Goal: Task Accomplishment & Management: Complete application form

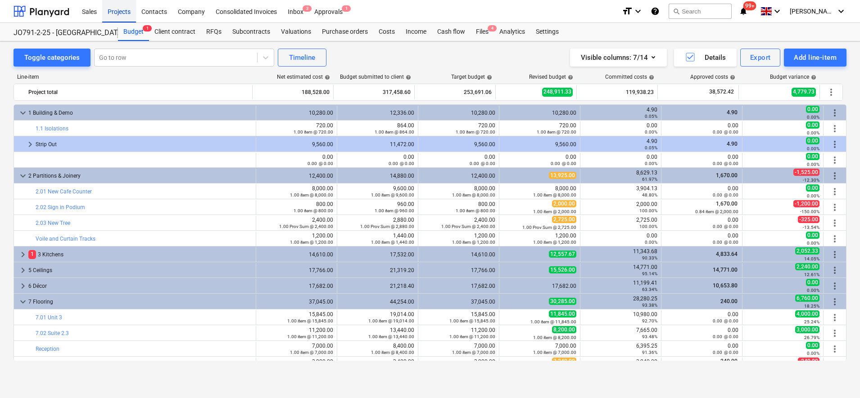
click at [123, 12] on div "Projects" at bounding box center [119, 11] width 34 height 23
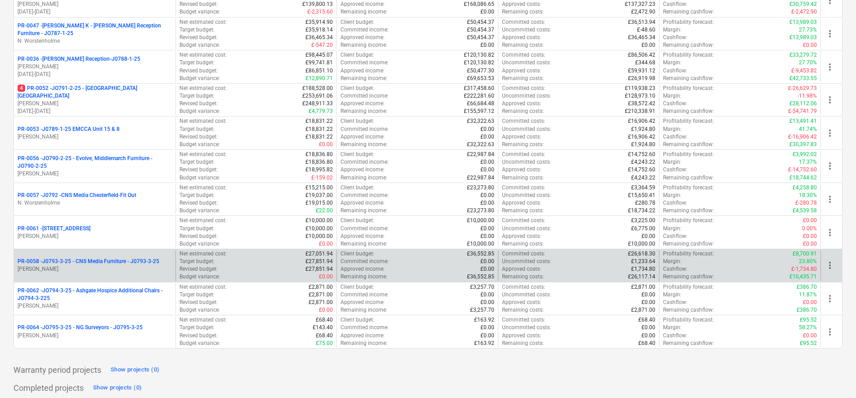
scroll to position [281, 0]
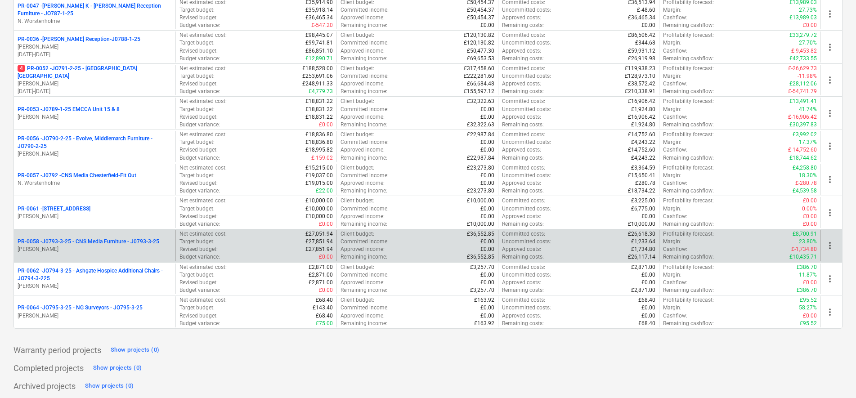
click at [104, 235] on div "PR-0058 - J0793-3-25 - CNS Media Furniture - J0793-3-25 [PERSON_NAME]" at bounding box center [95, 245] width 162 height 31
click at [103, 241] on p "PR-0058 - J0793-3-25 - CNS Media Furniture - J0793-3-25" at bounding box center [89, 242] width 142 height 8
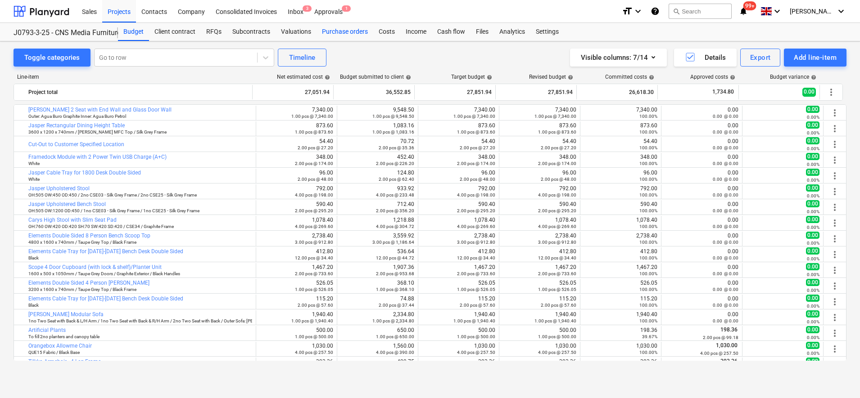
click at [351, 32] on div "Purchase orders" at bounding box center [344, 32] width 57 height 18
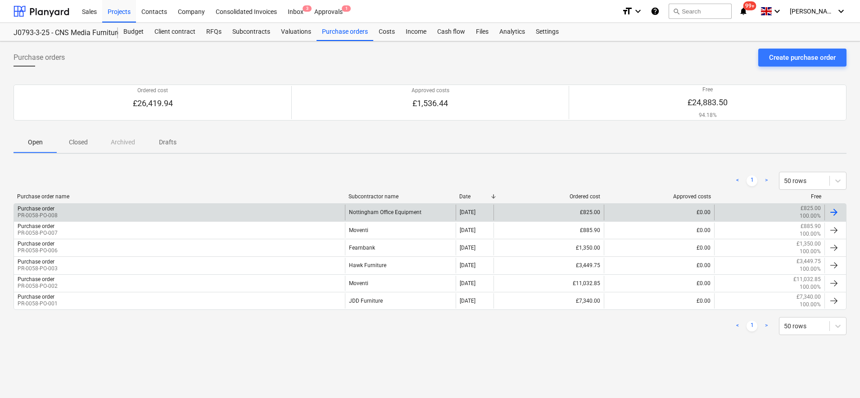
click at [191, 210] on div "Purchase order PR-0058-PO-008" at bounding box center [179, 212] width 331 height 15
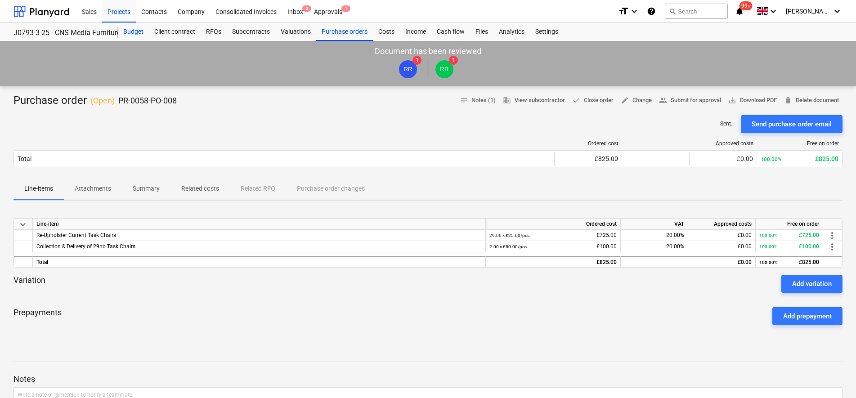
click at [144, 31] on div "Budget" at bounding box center [133, 32] width 31 height 18
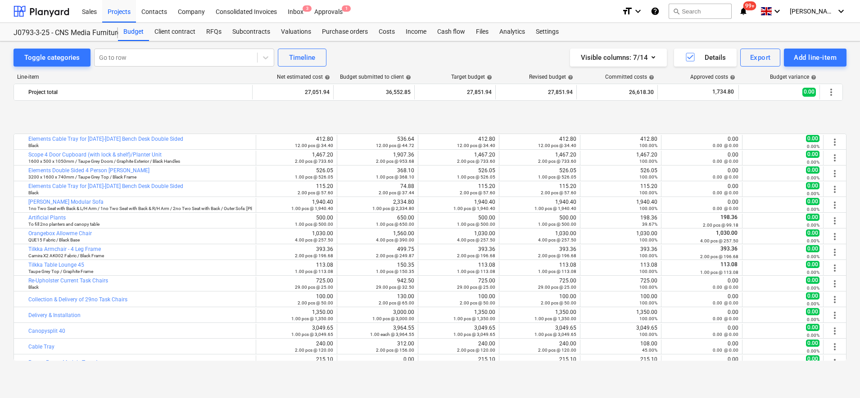
scroll to position [169, 0]
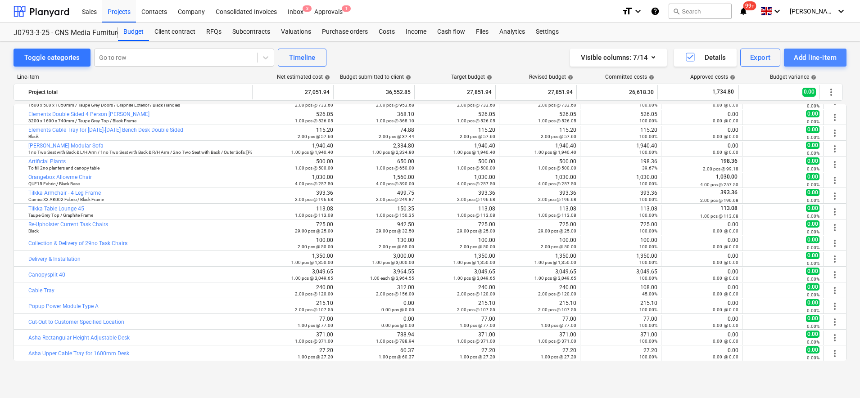
click at [797, 55] on div "Add line-item" at bounding box center [814, 58] width 43 height 12
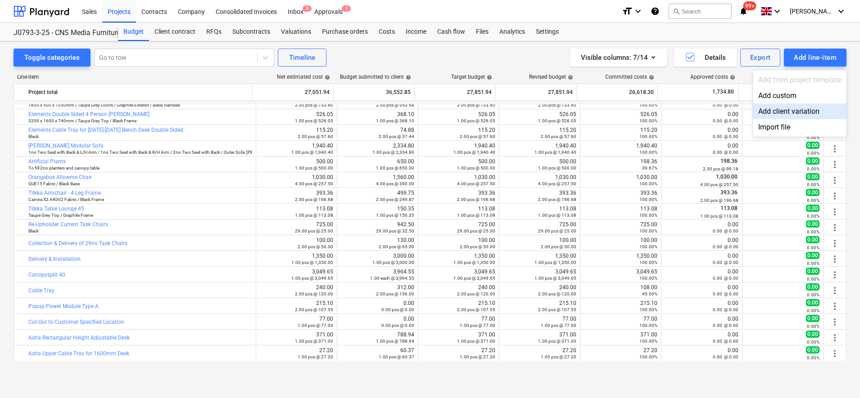
click at [795, 117] on div "Add client variation" at bounding box center [799, 112] width 94 height 16
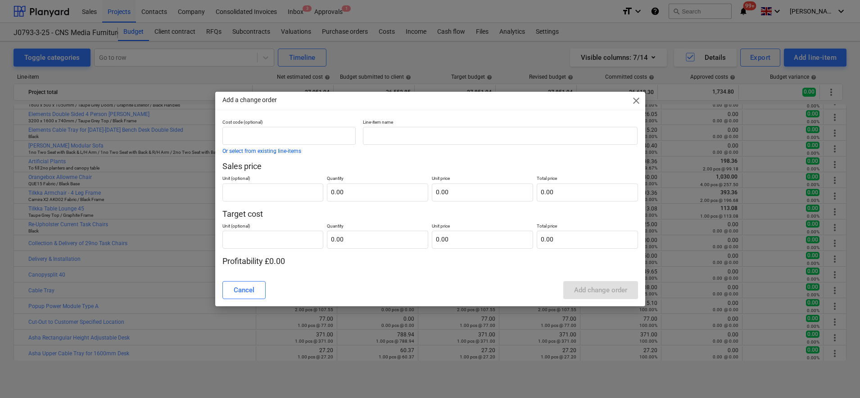
click at [433, 126] on p "Line-item name" at bounding box center [500, 123] width 275 height 8
drag, startPoint x: 438, startPoint y: 136, endPoint x: 448, endPoint y: 146, distance: 14.6
click at [440, 138] on input "text" at bounding box center [500, 136] width 275 height 18
type input "r"
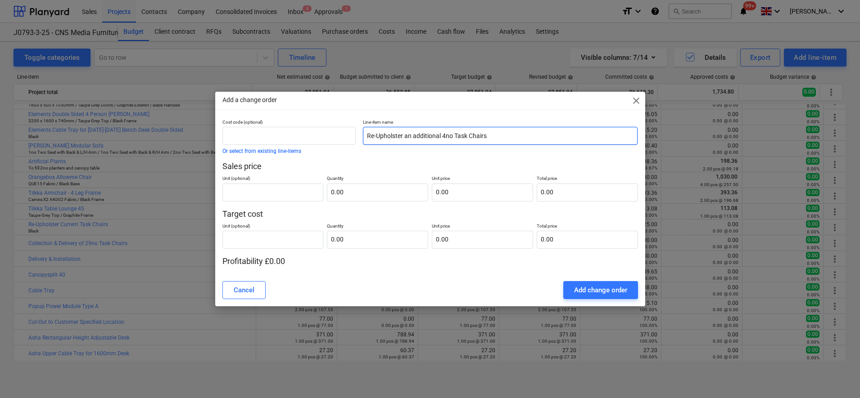
type input "Re-Upholster an additional 4no Task Chairs"
click at [266, 177] on p "Unit (optional)" at bounding box center [272, 180] width 101 height 8
click at [263, 188] on input "text" at bounding box center [272, 193] width 101 height 18
type input "pcs"
type input "4.00"
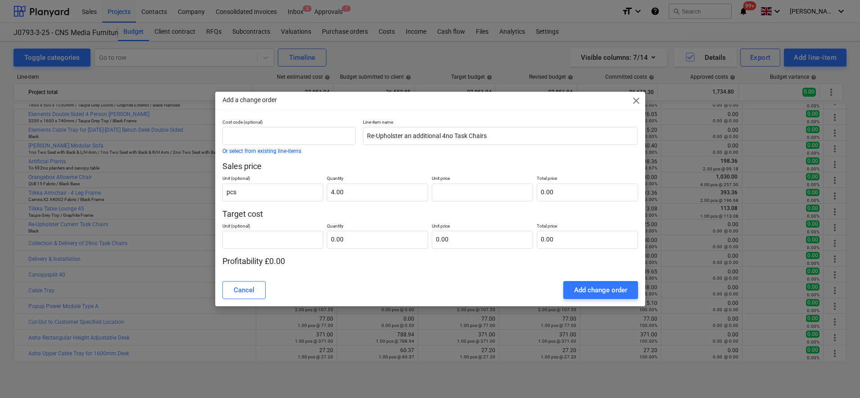
type input "0.00"
drag, startPoint x: 343, startPoint y: 104, endPoint x: 362, endPoint y: 122, distance: 25.8
click at [362, 122] on div "Add a change order close Cost code (optional) Or select from existing line-item…" at bounding box center [430, 199] width 430 height 215
drag, startPoint x: 362, startPoint y: 122, endPoint x: 362, endPoint y: 108, distance: 13.1
click at [362, 108] on div "Add a change order close" at bounding box center [430, 101] width 430 height 18
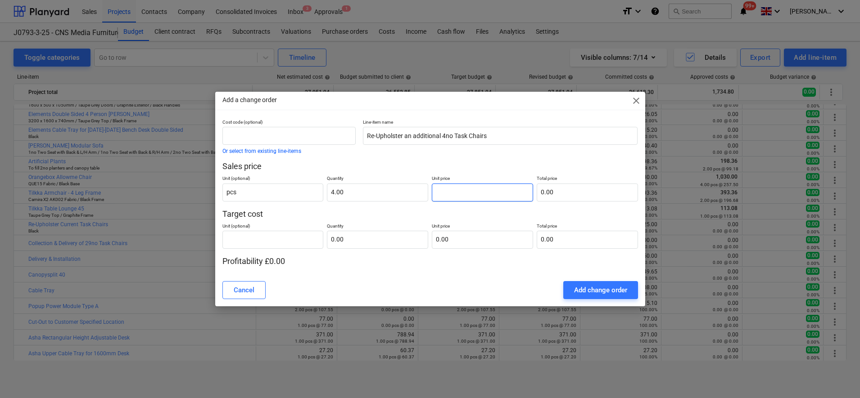
click at [454, 195] on input "text" at bounding box center [482, 193] width 101 height 18
type input "2"
type input "8.00"
type input "25"
type input "100.00"
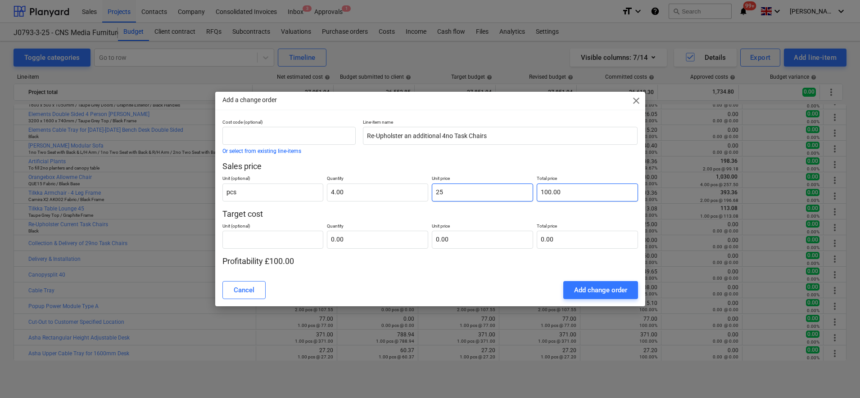
type input "25.00"
type input "100.00"
click at [581, 290] on div "Add change order" at bounding box center [600, 290] width 53 height 12
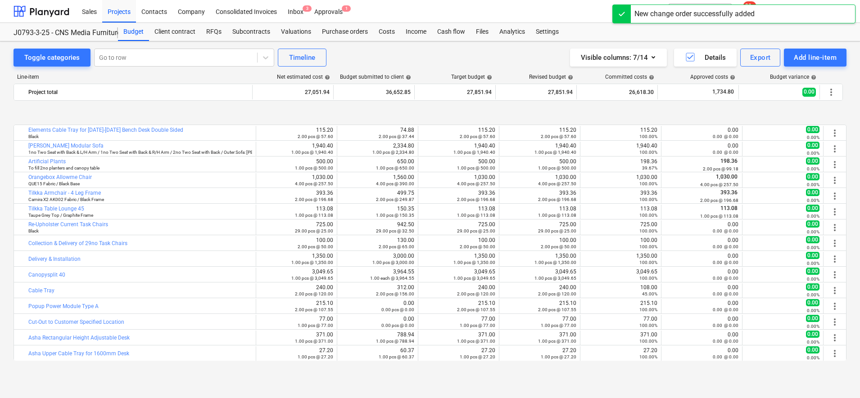
scroll to position [263, 0]
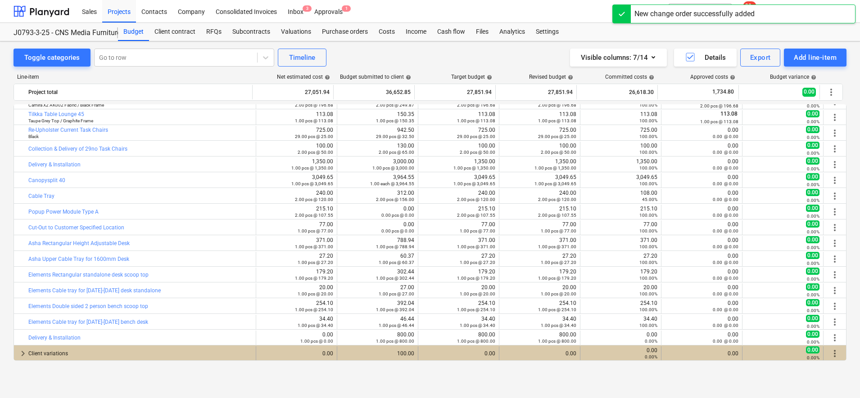
click at [23, 352] on span "keyboard_arrow_right" at bounding box center [23, 353] width 11 height 11
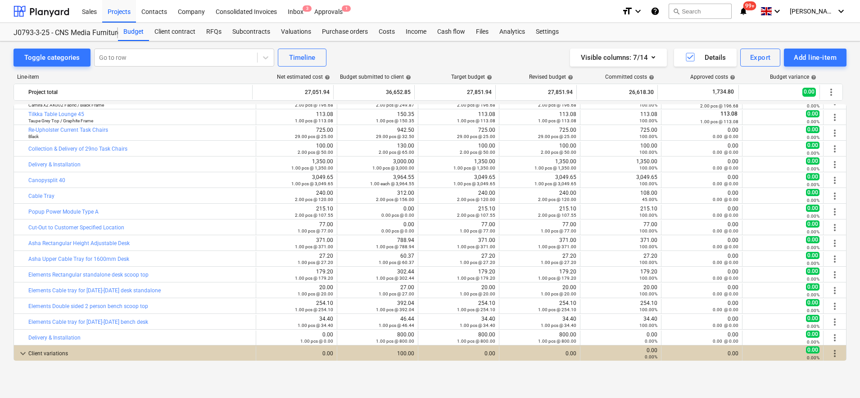
scroll to position [279, 0]
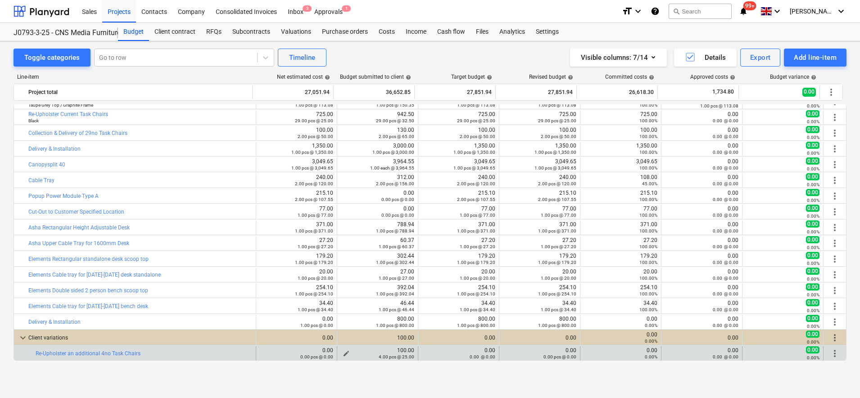
click at [348, 351] on button "edit" at bounding box center [346, 353] width 11 height 11
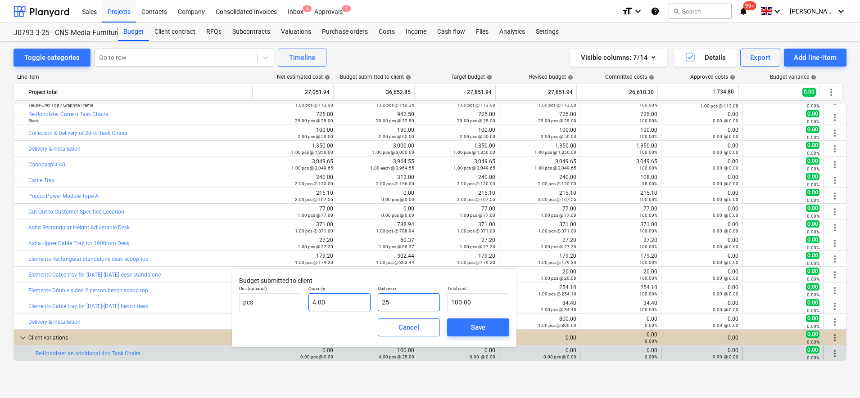
drag, startPoint x: 404, startPoint y: 301, endPoint x: 365, endPoint y: 302, distance: 39.2
click at [364, 302] on div "Unit (optional) pcs Quantity 4.00 Unit price 25 Total cost 100.00" at bounding box center [373, 298] width 277 height 33
type input "3"
type input "12.00"
type input "37"
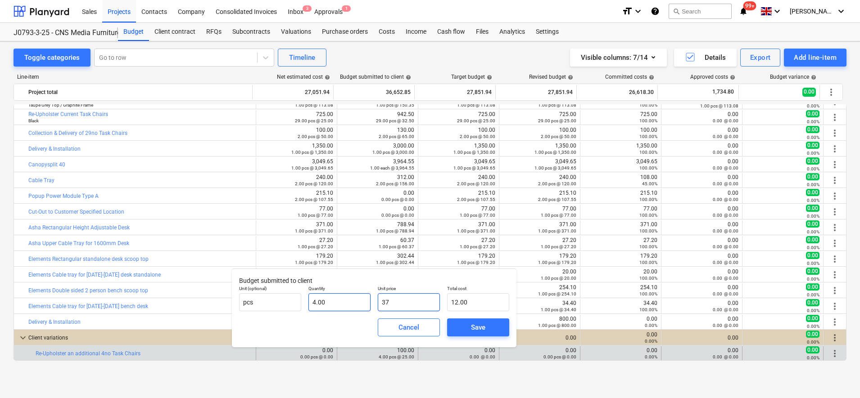
type input "148.00"
type input "37.5"
type input "150.00"
type input "37.50"
type input "150.00"
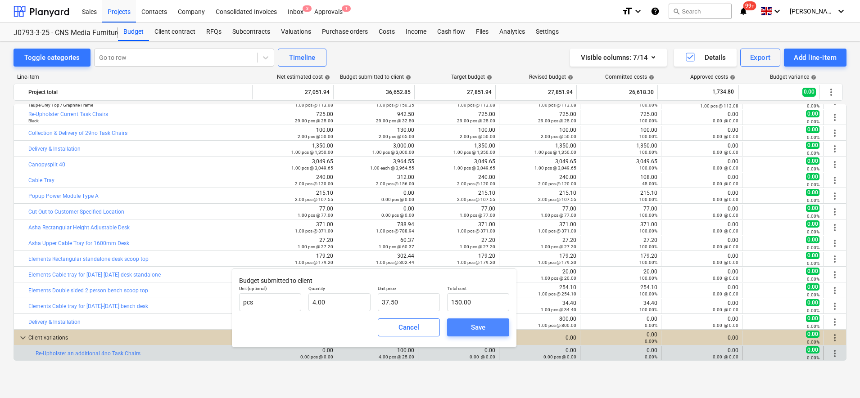
click at [475, 326] on div "Save" at bounding box center [478, 328] width 14 height 12
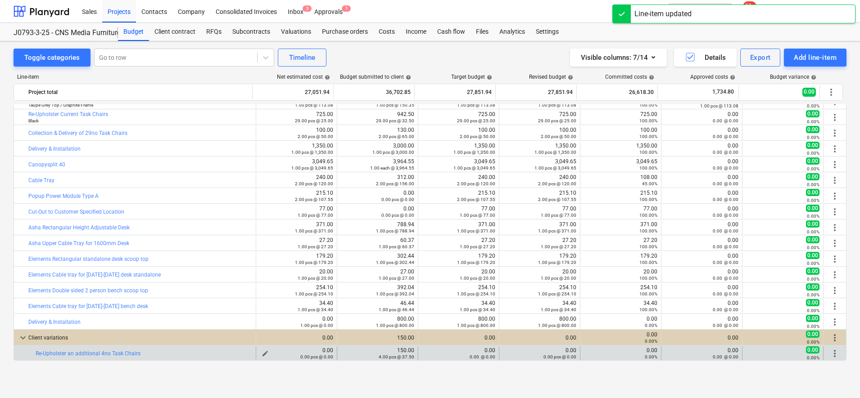
click at [261, 354] on div "0.00 pcs @ 0.00" at bounding box center [296, 357] width 73 height 6
click at [263, 351] on span "edit" at bounding box center [264, 353] width 7 height 7
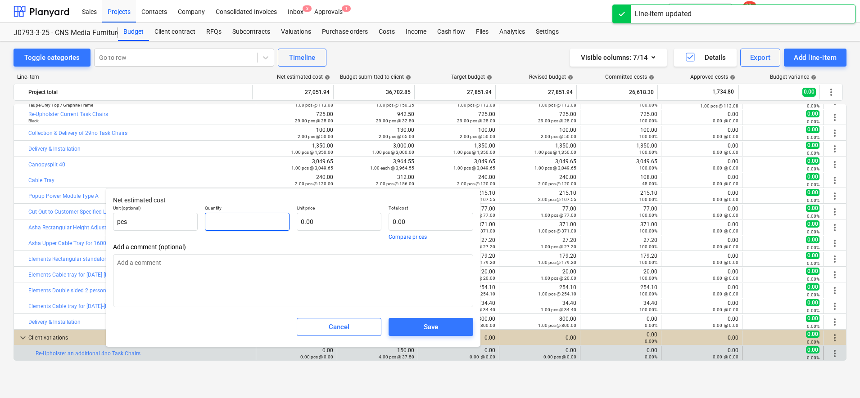
click at [236, 220] on input "text" at bounding box center [247, 222] width 85 height 18
type input "4"
type textarea "x"
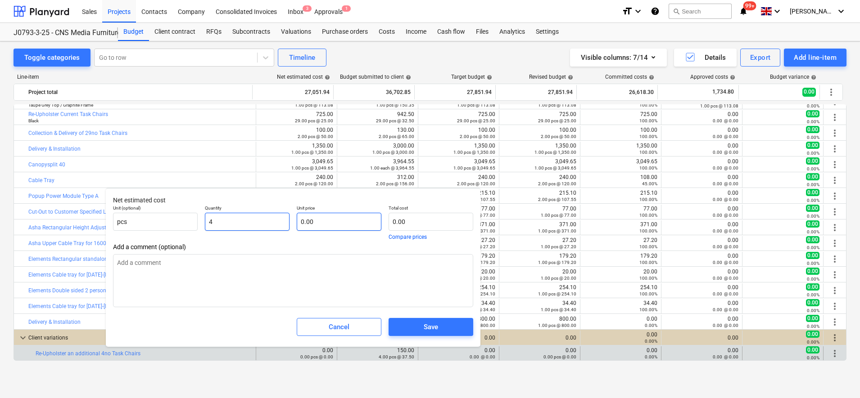
type input "4.00"
type textarea "x"
type input "2"
type textarea "x"
type input "8.00"
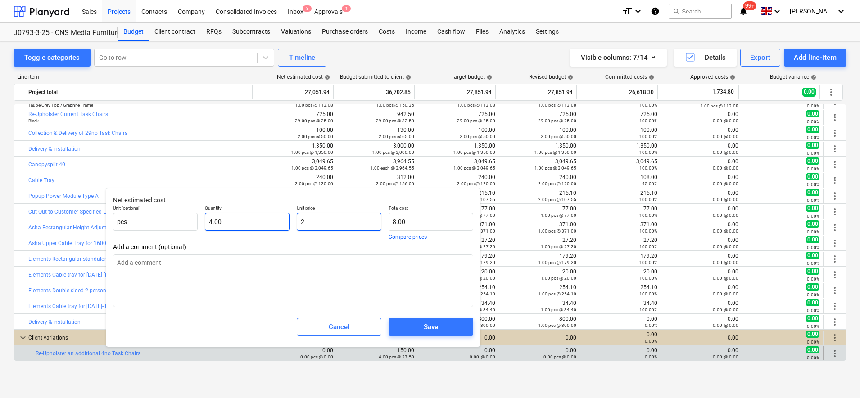
type input "25"
type textarea "x"
type input "100.00"
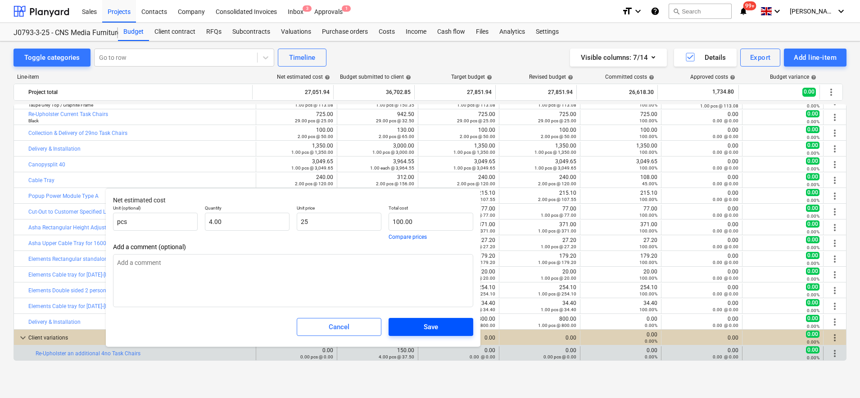
type input "25.00"
click at [449, 333] on span "Save" at bounding box center [430, 327] width 63 height 12
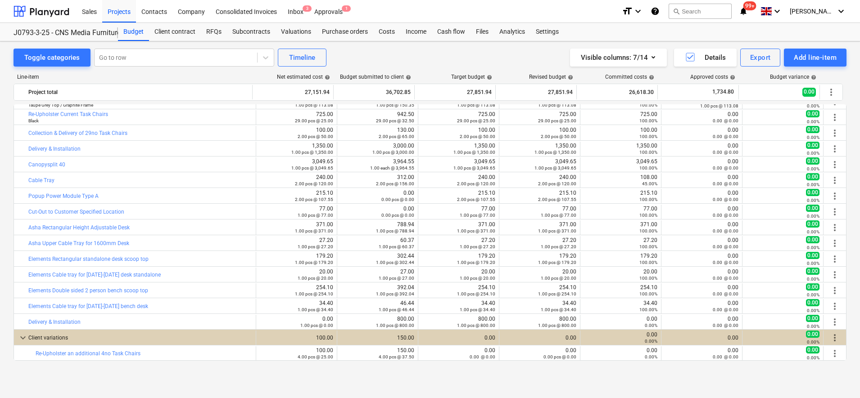
type textarea "x"
type input "4.00"
type input "25.00"
type input "100.00"
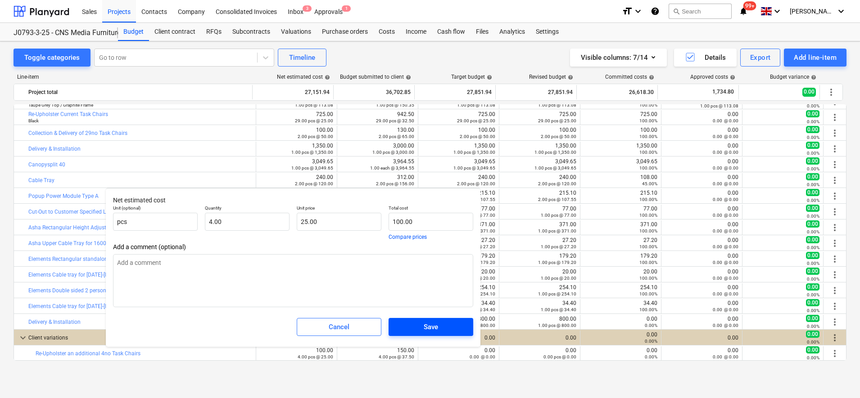
type textarea "x"
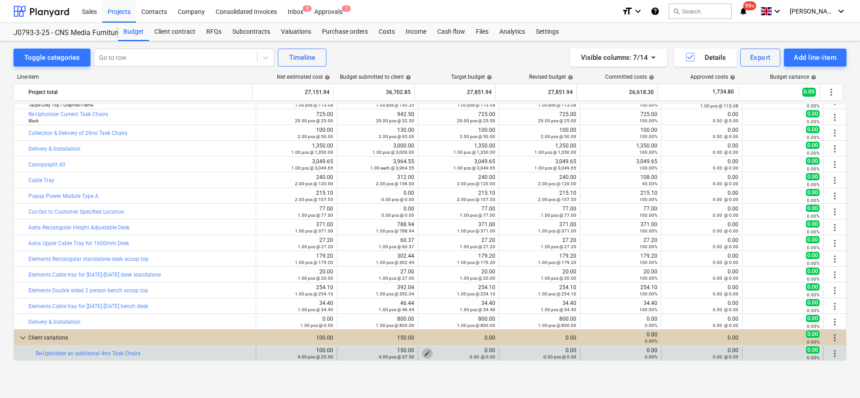
click at [423, 353] on span "edit" at bounding box center [426, 353] width 7 height 7
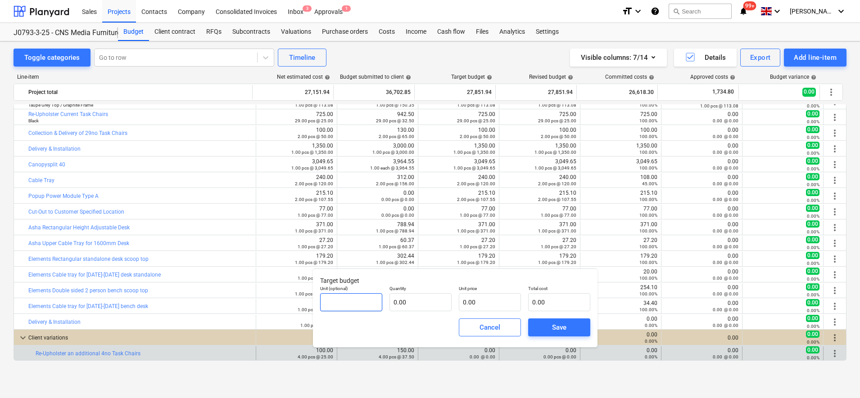
click at [358, 302] on input "text" at bounding box center [351, 302] width 62 height 18
type input "pcs"
type input "4.00"
type input "2"
type input "8.00"
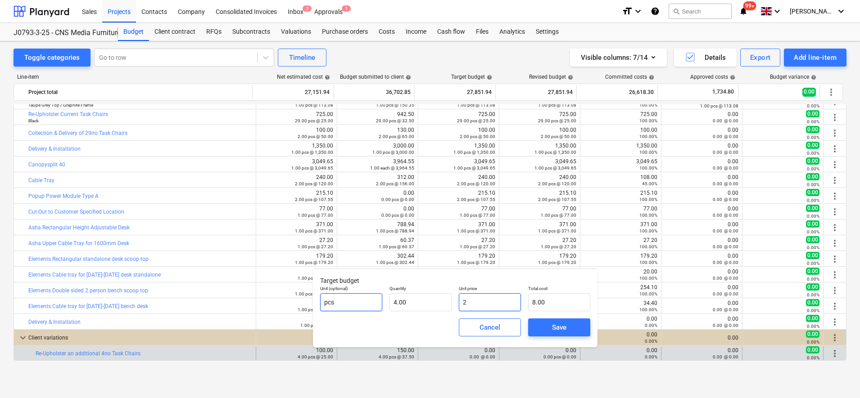
type input "25"
type input "100.00"
type input "25.00"
type input "100.00"
click at [547, 329] on span "Save" at bounding box center [559, 328] width 41 height 12
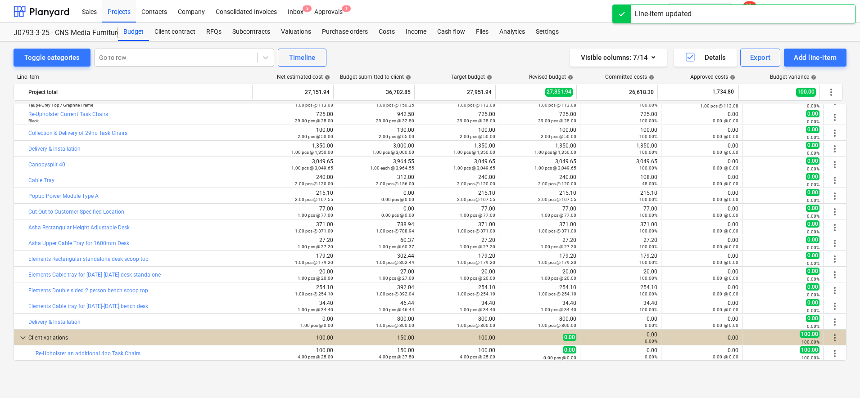
click at [565, 377] on div "Toggle categories Go to row Timeline Visible columns : 7/14 Details Export Add …" at bounding box center [430, 210] width 860 height 338
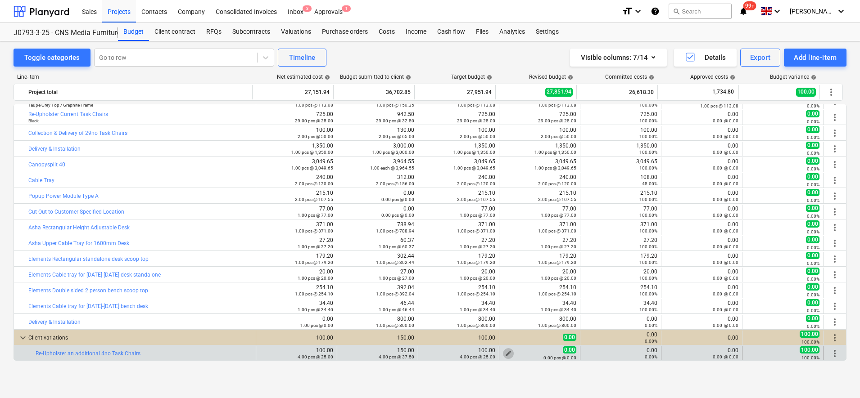
click at [504, 352] on span "edit" at bounding box center [507, 353] width 7 height 7
type textarea "x"
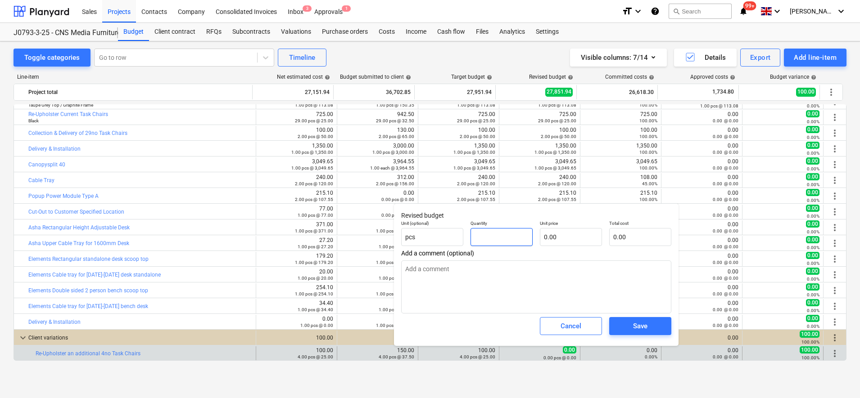
click at [528, 238] on input "text" at bounding box center [501, 237] width 62 height 18
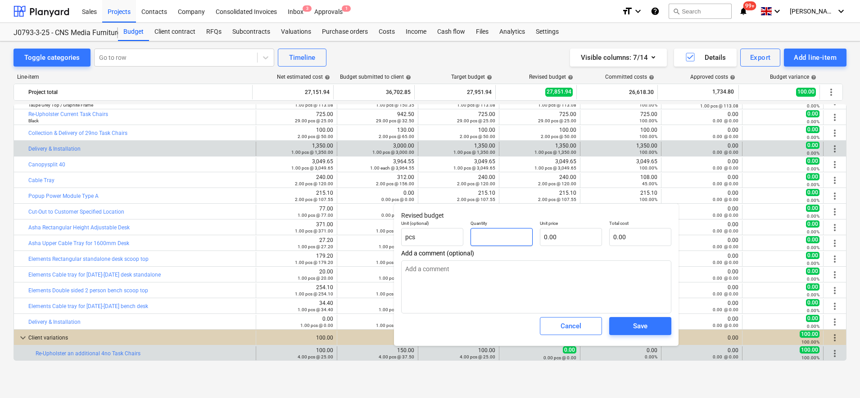
type textarea "x"
type input "4"
type textarea "x"
type input "4.00"
type textarea "x"
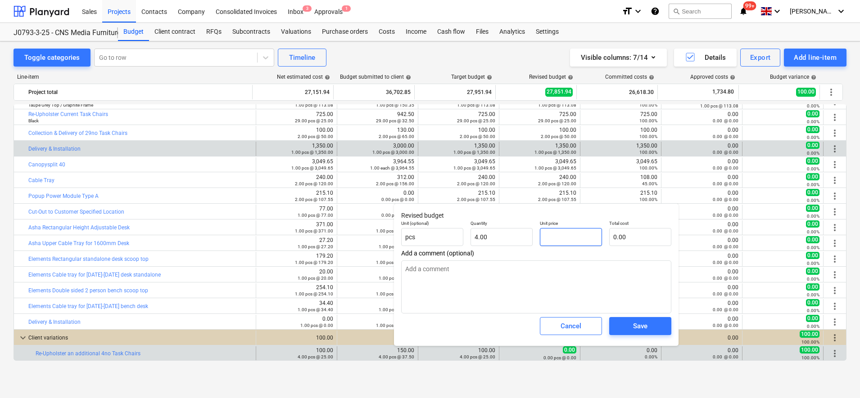
type input "2"
type input "8.00"
type textarea "x"
type input "25"
type input "100.00"
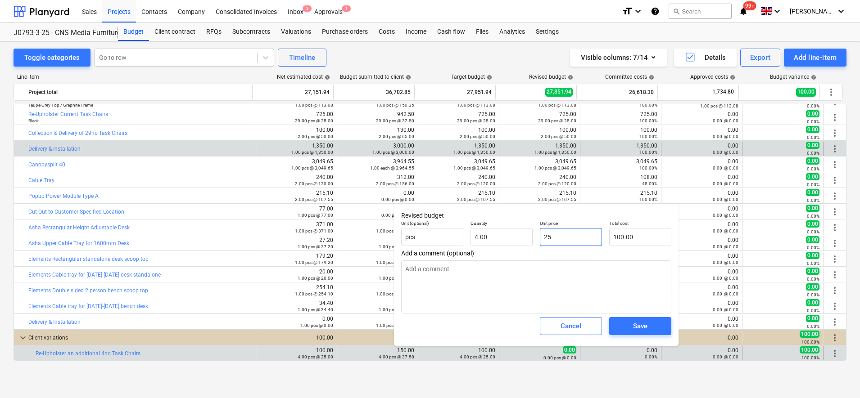
type input "25"
type textarea "x"
type input "25.00"
type input "100"
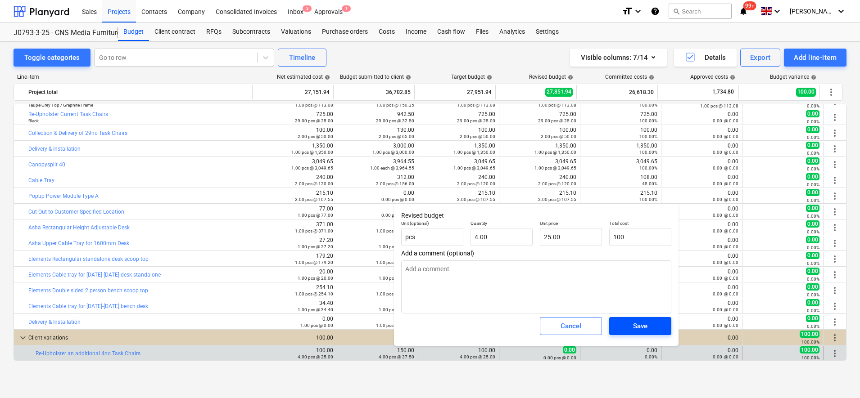
type textarea "x"
type input "100.00"
click at [648, 328] on span "Save" at bounding box center [640, 326] width 41 height 12
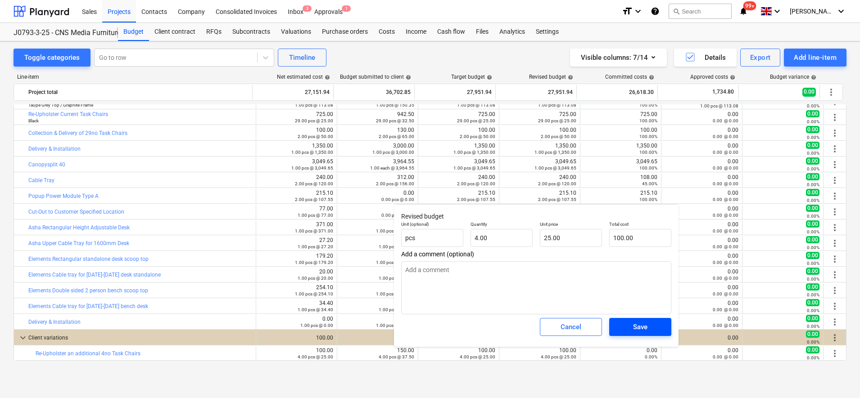
type textarea "x"
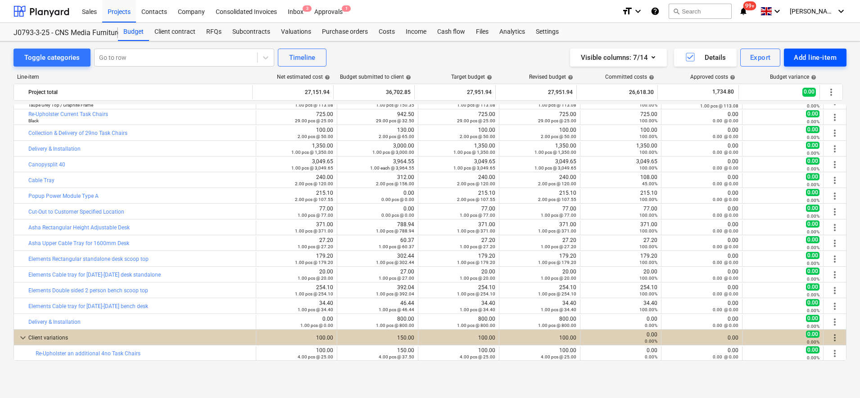
click at [804, 60] on div "Add line-item" at bounding box center [814, 58] width 43 height 12
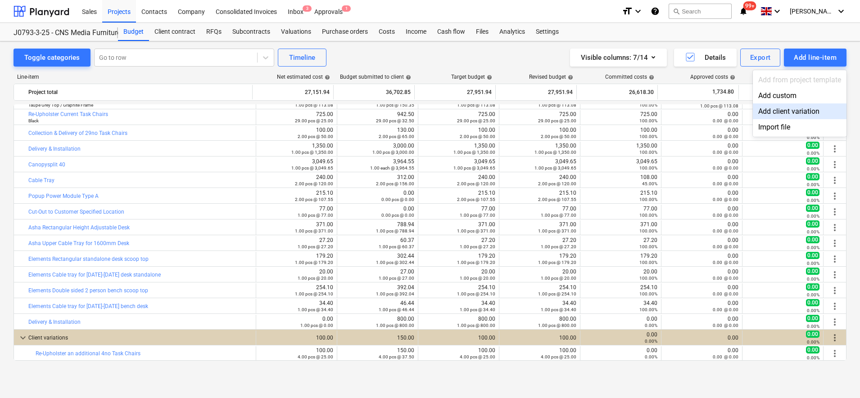
click at [782, 114] on div "Add client variation" at bounding box center [799, 112] width 94 height 16
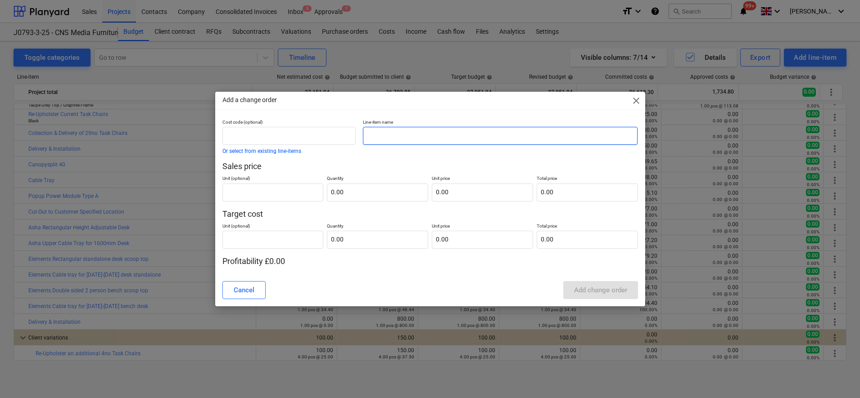
click at [400, 131] on input "text" at bounding box center [500, 136] width 275 height 18
type input "Replace Castors On Task"
click at [298, 200] on input "text" at bounding box center [272, 193] width 101 height 18
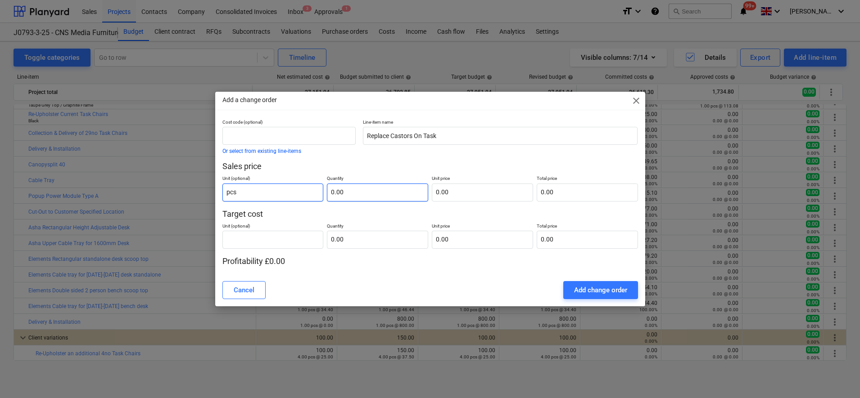
type input "pcs"
type input "1"
type input "33.00"
type input "1"
type input "33.00"
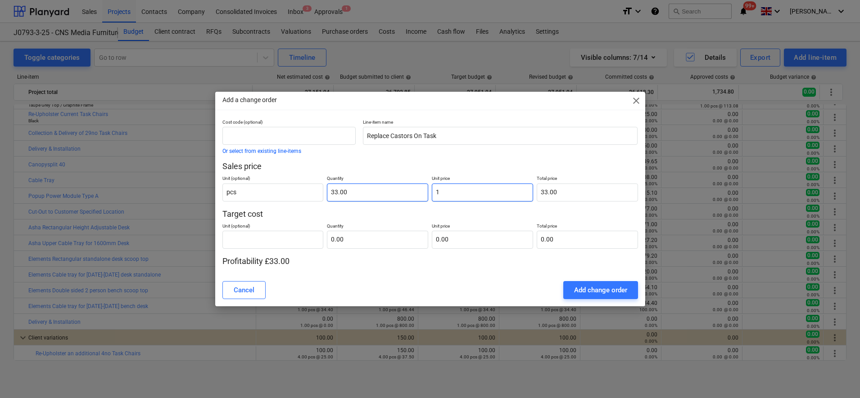
type input "10"
type input "330.00"
type input "10.00"
click at [612, 287] on div "Add change order" at bounding box center [600, 290] width 53 height 12
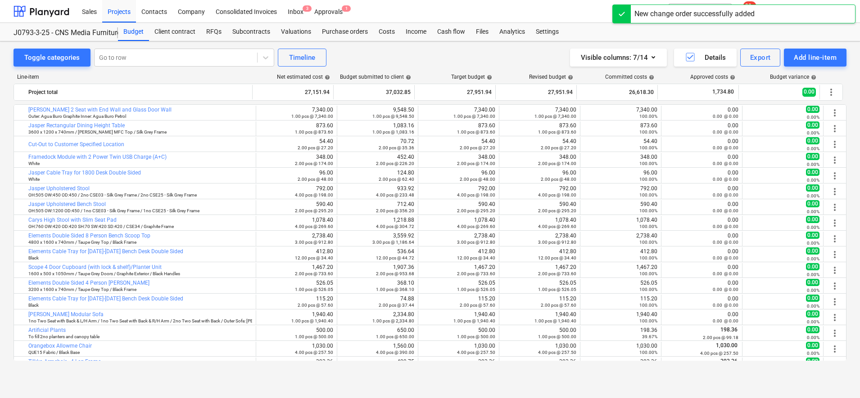
scroll to position [295, 0]
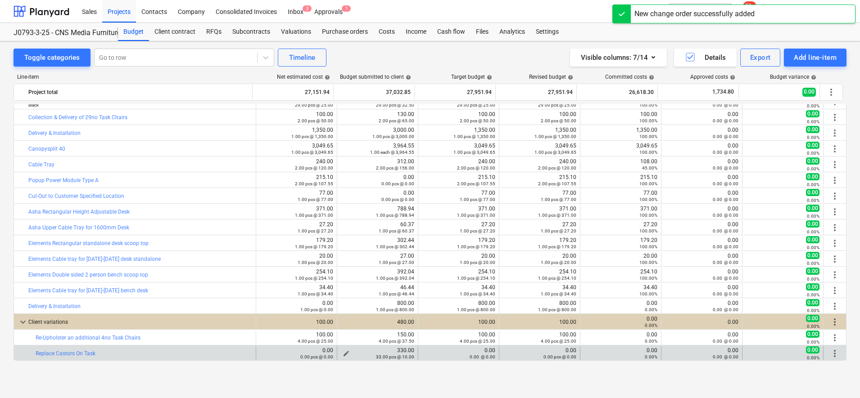
click at [343, 351] on span "edit" at bounding box center [345, 353] width 7 height 7
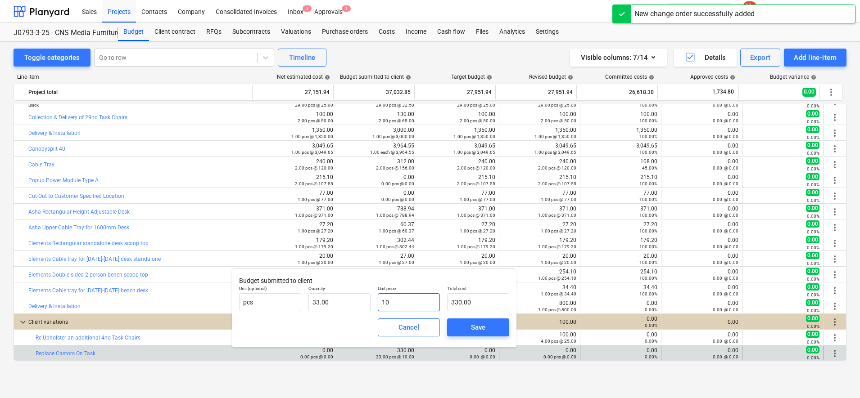
click at [415, 301] on input "10" at bounding box center [409, 302] width 62 height 18
type input "1"
type input "33.00"
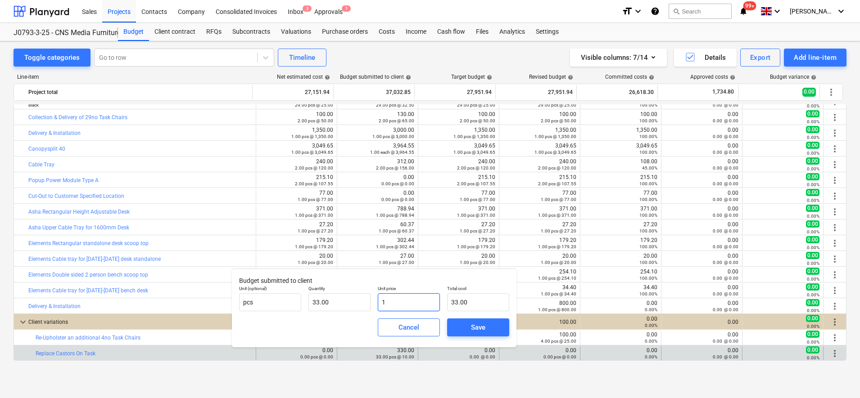
type input "13"
type input "429.00"
type input "13.00"
click at [468, 331] on span "Save" at bounding box center [478, 328] width 41 height 12
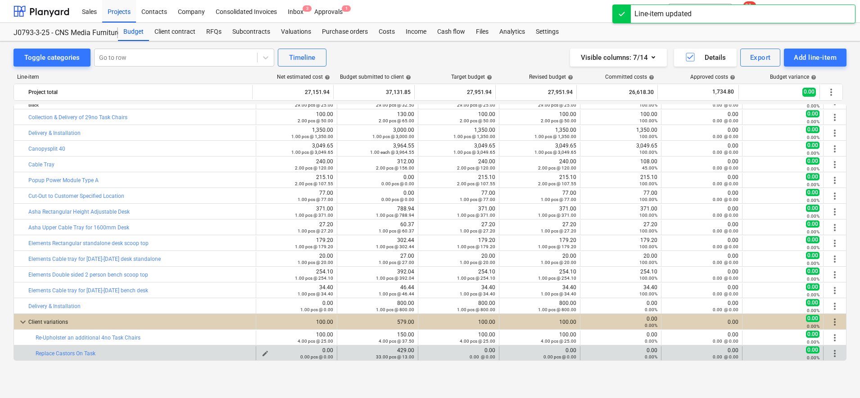
click at [261, 353] on span "edit" at bounding box center [264, 353] width 7 height 7
type textarea "x"
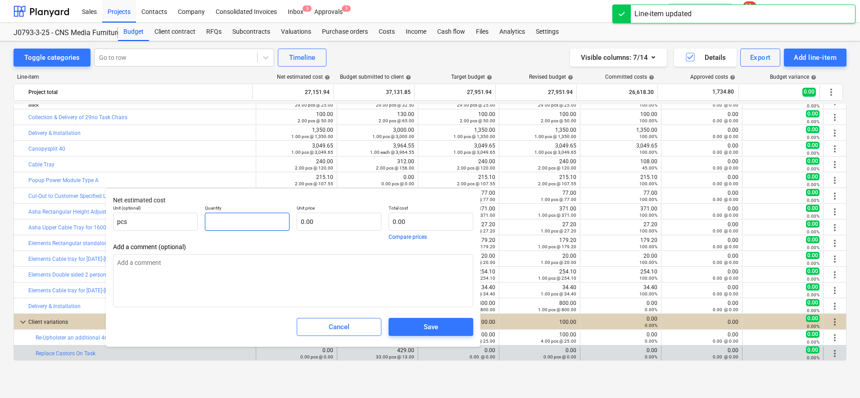
click at [237, 222] on input "text" at bounding box center [247, 222] width 85 height 18
type textarea "x"
type input "3"
type textarea "x"
type input "33"
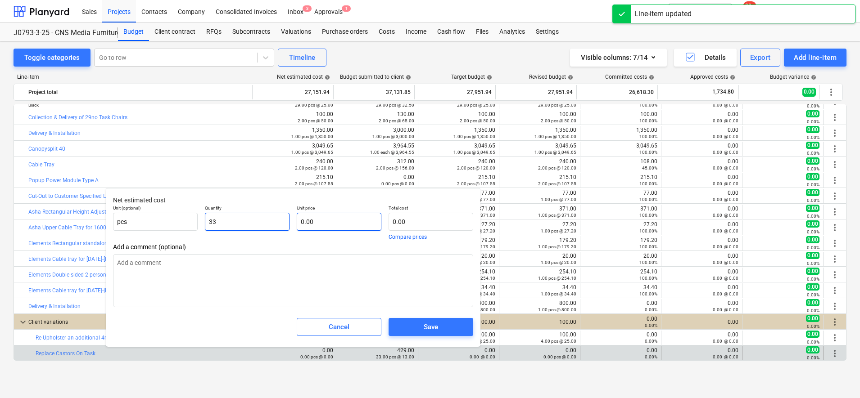
type textarea "x"
type input "33.00"
type textarea "x"
type input "1"
type input "33.00"
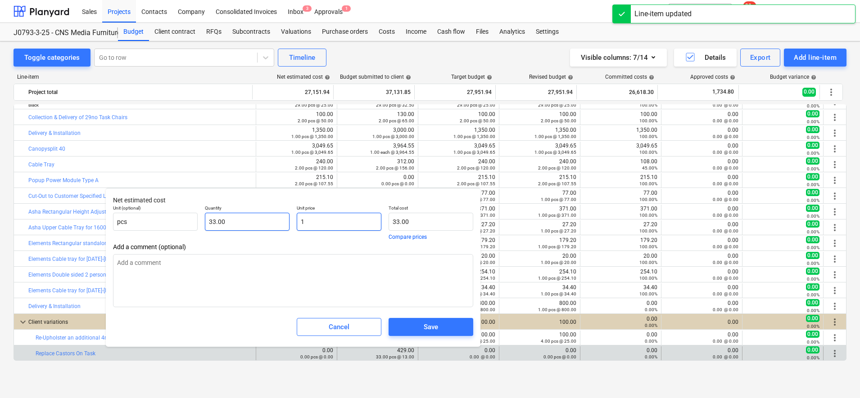
type textarea "x"
type input "10"
type input "330.00"
type input "10"
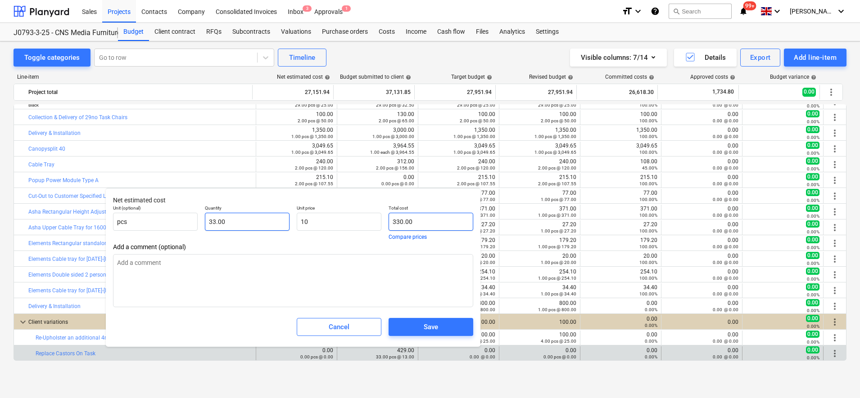
type textarea "x"
type input "10.00"
type input "330"
type textarea "x"
type input "330.00"
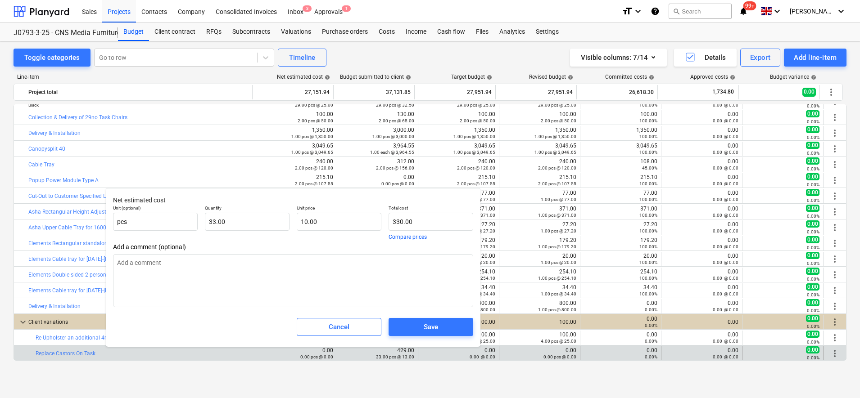
click at [451, 337] on div "Save" at bounding box center [431, 327] width 92 height 25
click at [450, 331] on span "Save" at bounding box center [430, 327] width 63 height 12
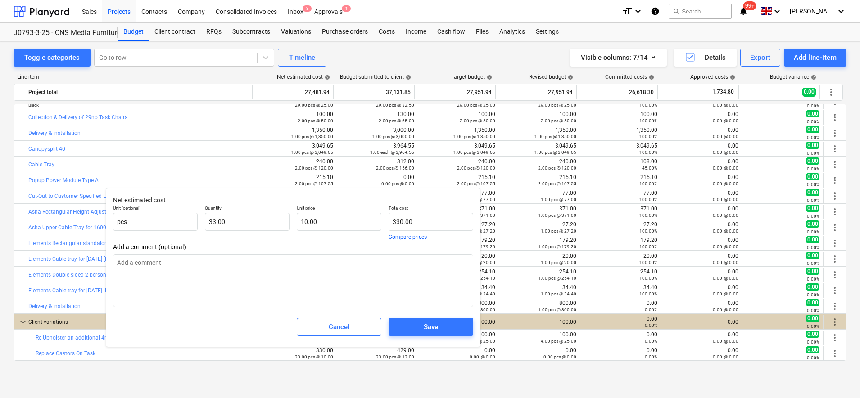
type textarea "x"
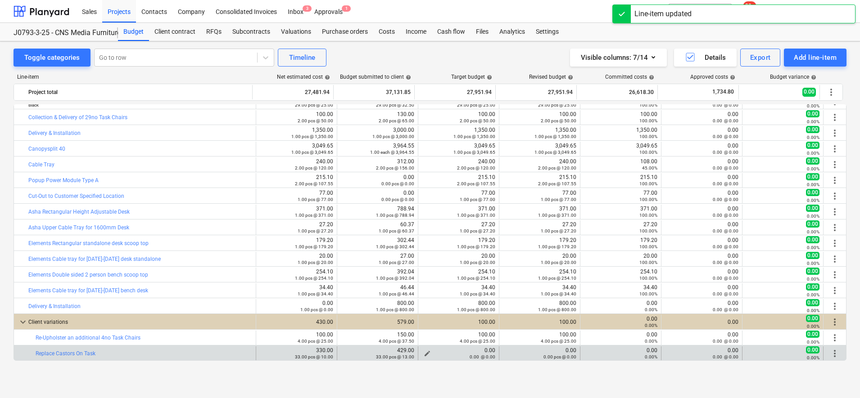
click at [423, 353] on span "edit" at bounding box center [426, 353] width 7 height 7
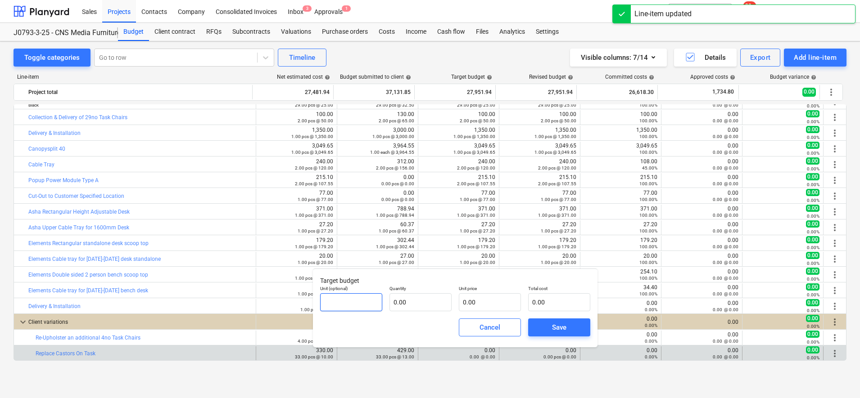
click at [357, 297] on input "text" at bounding box center [351, 302] width 62 height 18
type input "pcs"
type input "10.00"
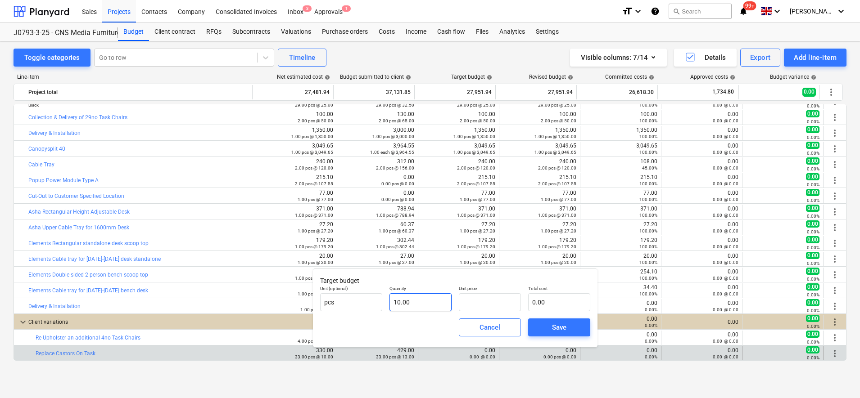
type input "10"
type input "0.00"
click at [430, 305] on input "10" at bounding box center [420, 302] width 62 height 18
type input "1"
type input "33.00"
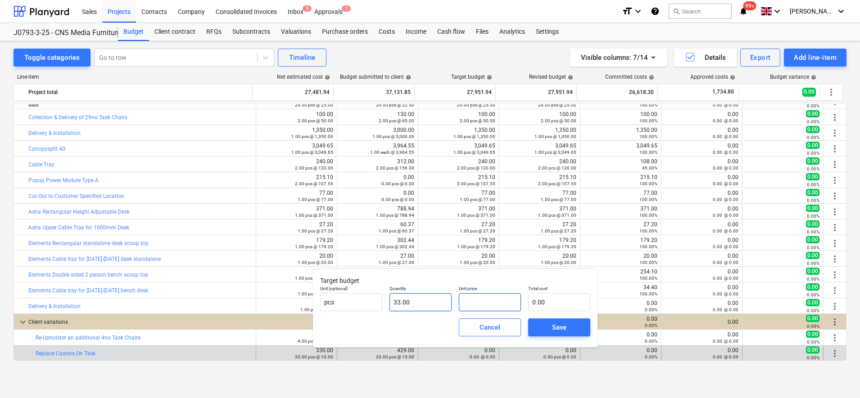
type input "1"
type input "33.00"
type input "10"
type input "330.00"
type input "10.00"
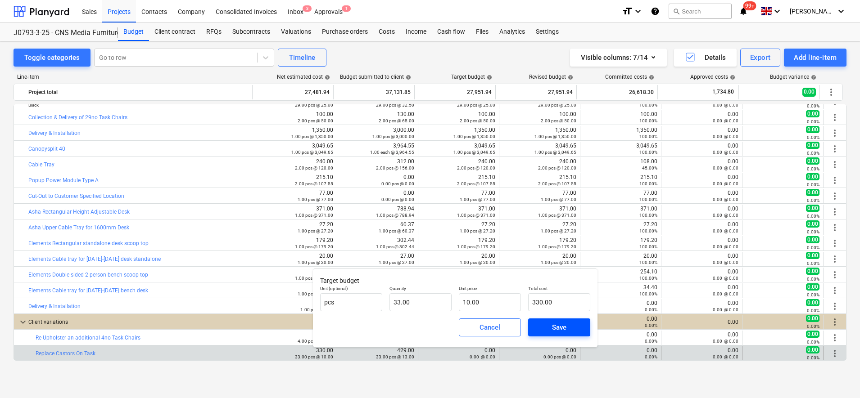
click at [556, 331] on div "Save" at bounding box center [559, 328] width 14 height 12
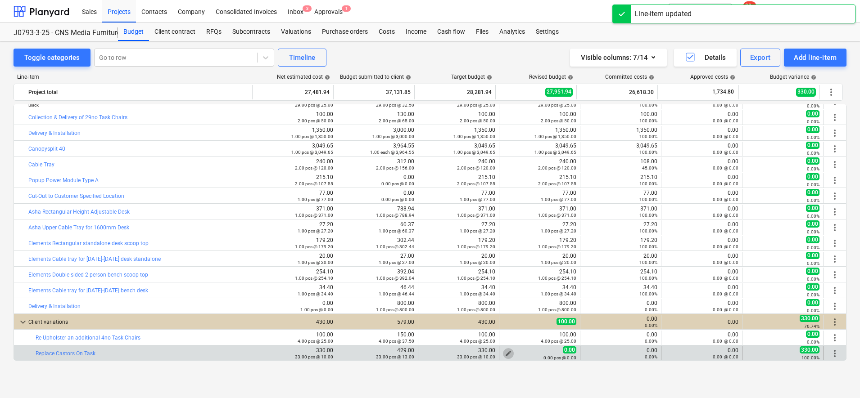
click at [505, 352] on span "edit" at bounding box center [507, 353] width 7 height 7
type textarea "x"
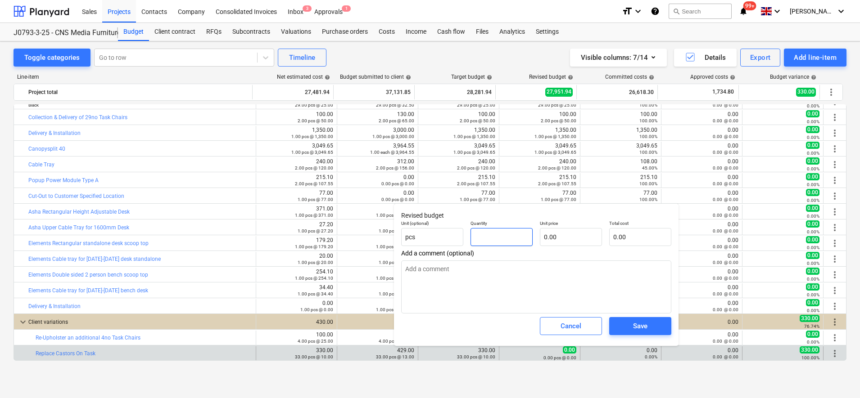
click at [510, 233] on input "text" at bounding box center [501, 237] width 62 height 18
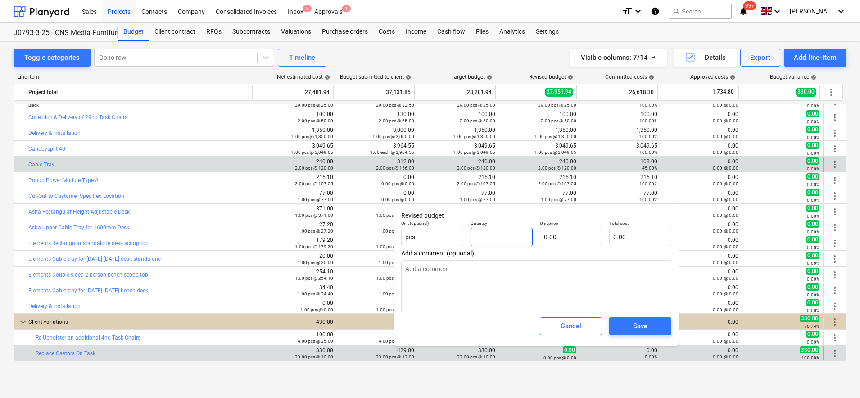
type textarea "x"
type input "3"
type textarea "x"
type input "33"
type textarea "x"
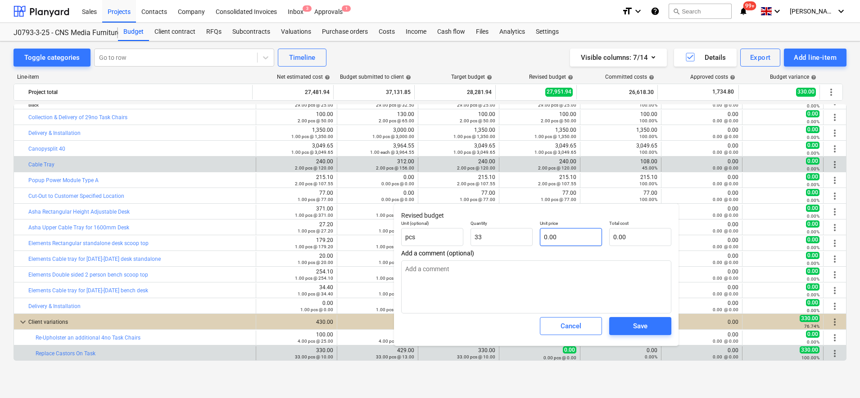
type input "33.00"
type textarea "x"
type input "1"
type input "33.00"
type textarea "x"
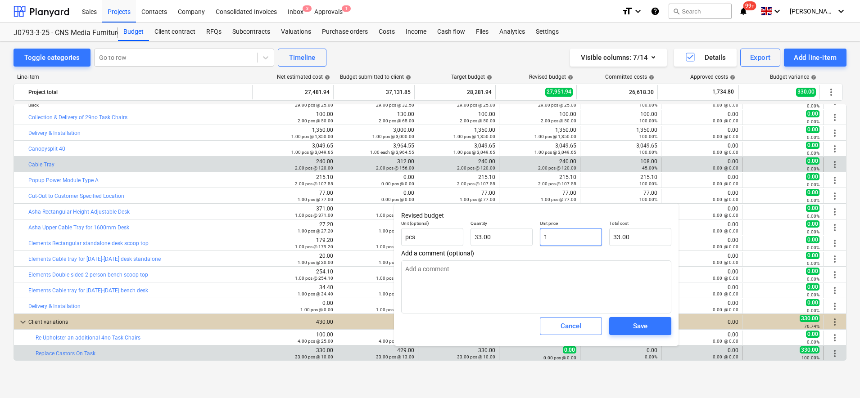
type input "10"
type input "330.00"
type input "10"
type textarea "x"
type input "10.00"
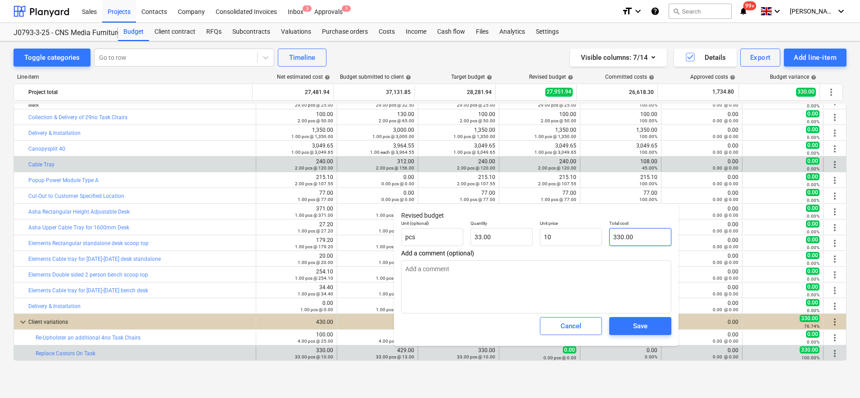
type input "330"
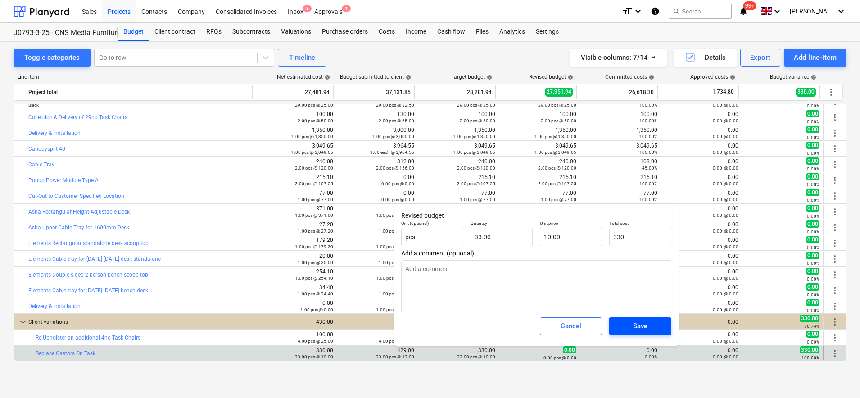
type textarea "x"
type input "330.00"
click at [658, 324] on span "Save" at bounding box center [640, 326] width 41 height 12
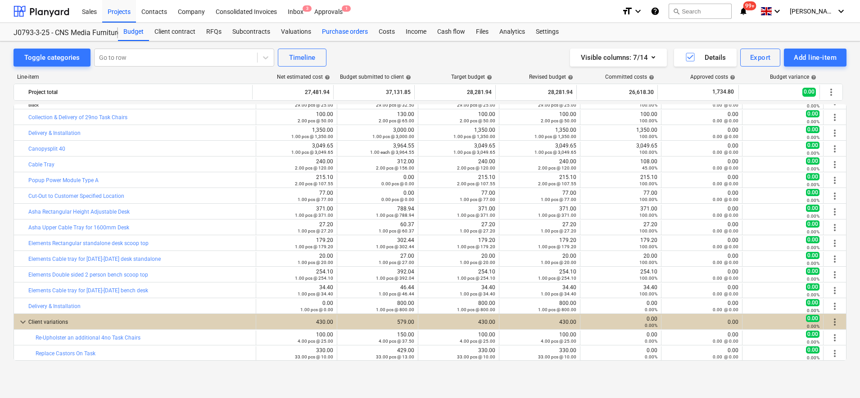
click at [357, 26] on div "Purchase orders" at bounding box center [344, 32] width 57 height 18
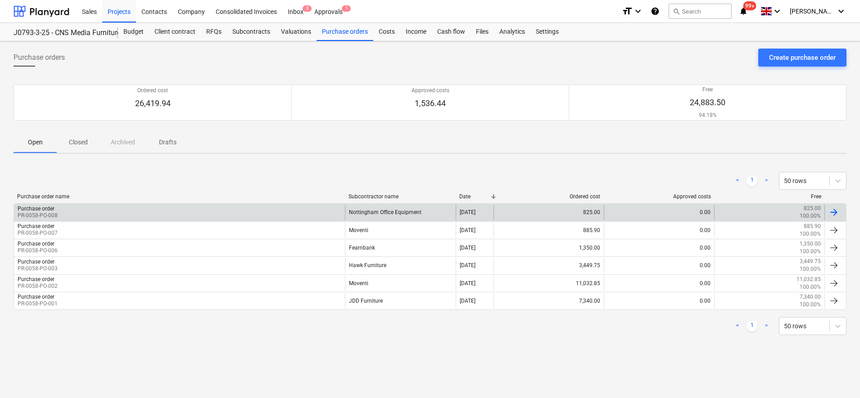
click at [140, 220] on div "Purchase order PR-0058-PO-008" at bounding box center [179, 212] width 331 height 15
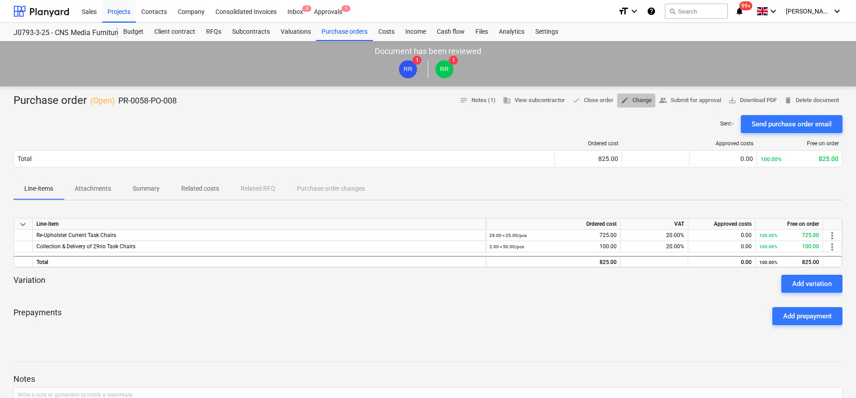
click at [637, 97] on span "edit Change" at bounding box center [636, 100] width 31 height 10
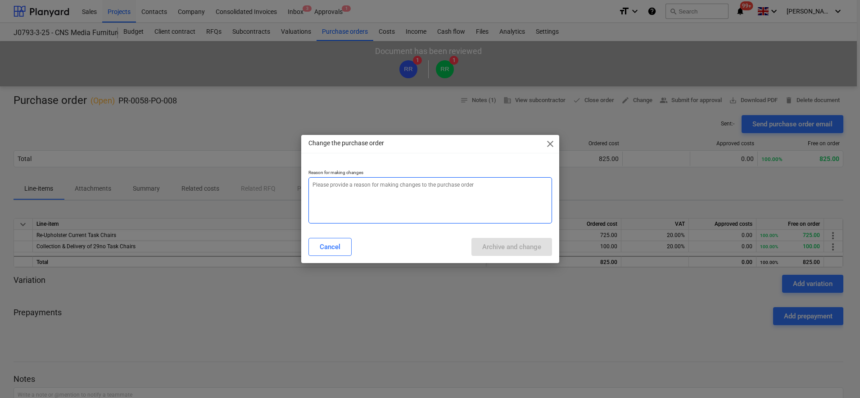
click at [405, 191] on textarea at bounding box center [429, 200] width 243 height 46
type textarea "x"
type textarea "A"
type textarea "x"
type textarea "Ad"
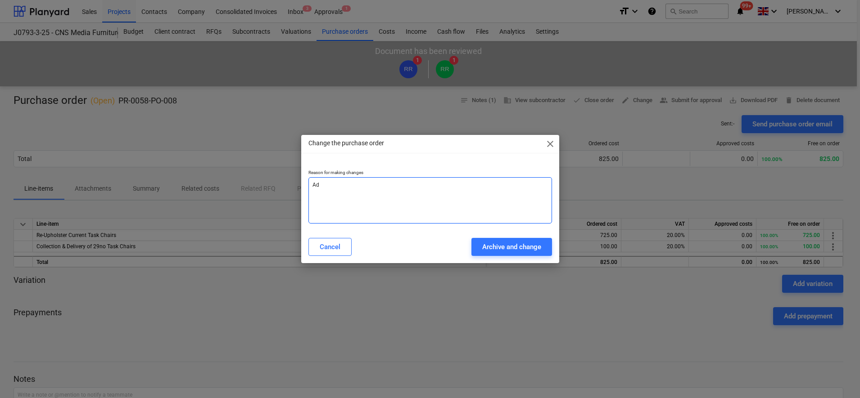
type textarea "x"
type textarea "Add"
type textarea "x"
type textarea "Add"
type textarea "x"
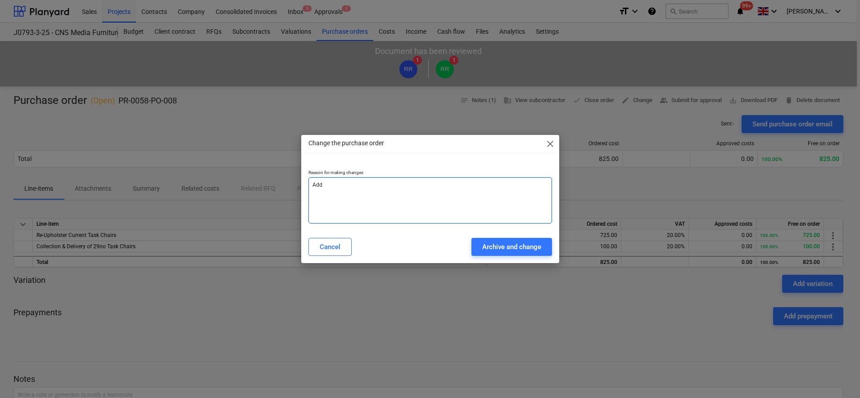
type textarea "Add a"
type textarea "x"
type textarea "Add ad"
type textarea "x"
type textarea "Add add"
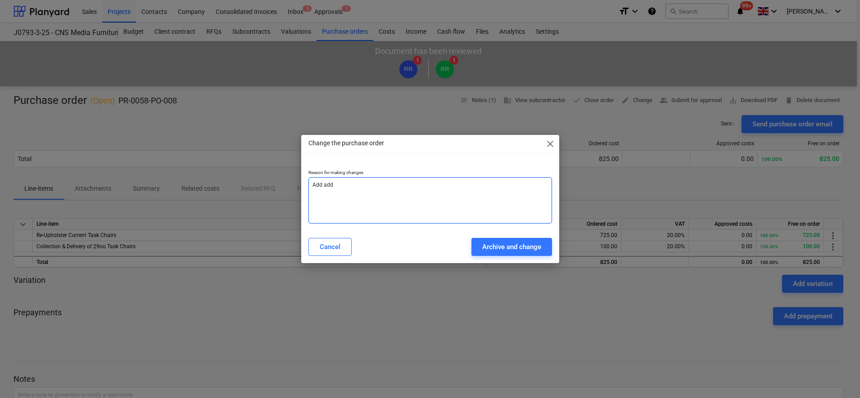
type textarea "x"
type textarea "Add addi"
type textarea "x"
type textarea "Add addit"
type textarea "x"
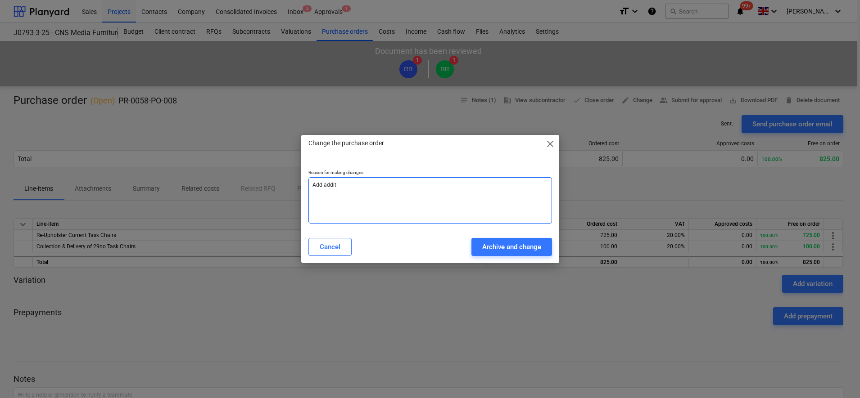
type textarea "Add [PERSON_NAME]"
type textarea "x"
type textarea "Add additio"
type textarea "x"
type textarea "Add addition"
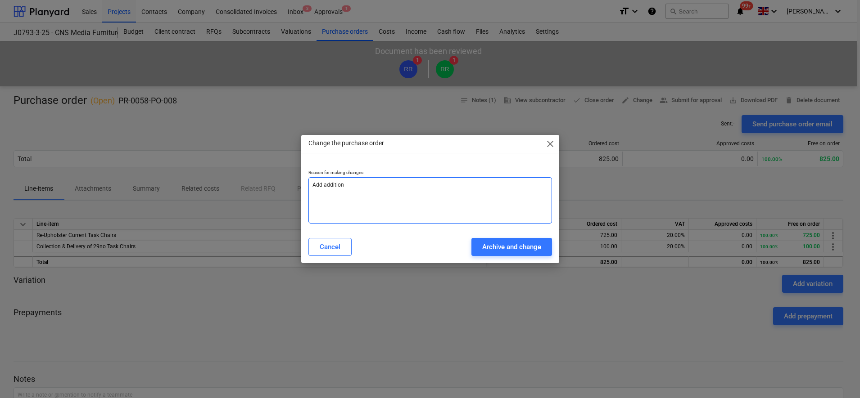
type textarea "x"
type textarea "Add additiona"
type textarea "x"
type textarea "Add additional"
type textarea "x"
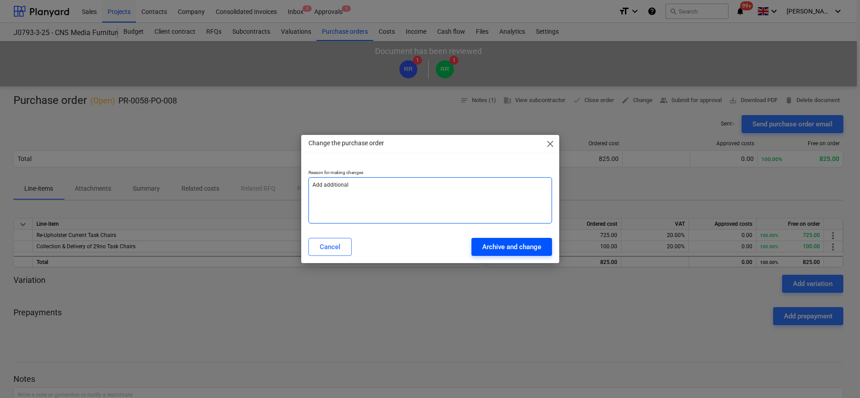
type textarea "Add additional"
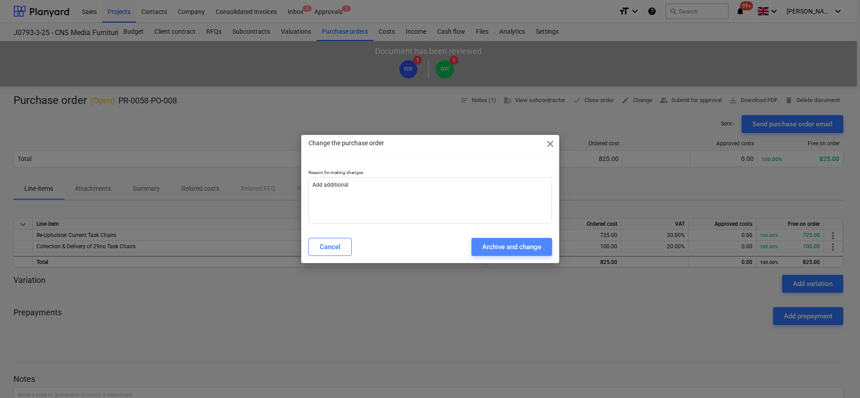
click at [532, 248] on div "Archive and change" at bounding box center [511, 247] width 59 height 12
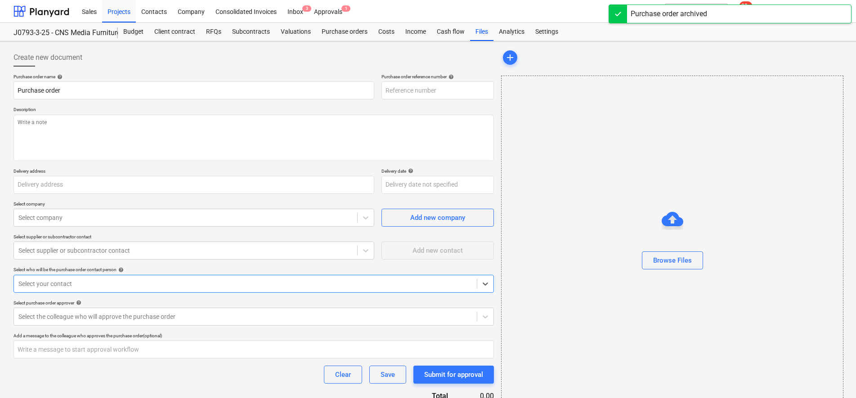
type textarea "x"
type input "PR-0058-PO-008"
type textarea "Re-Upholster 29no Task Chairs inc Collection & Delivery"
type input "CNS Media, [STREET_ADDRESS]"
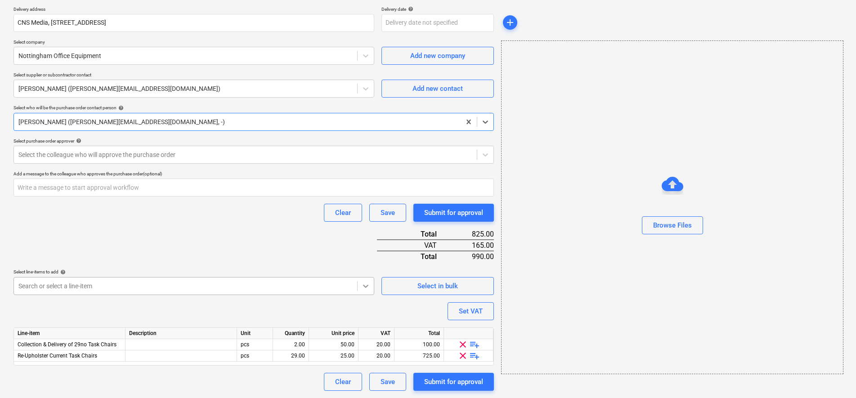
scroll to position [199, 0]
click at [365, 236] on body "Sales Projects Contacts Company Consolidated Invoices Inbox 3 Approvals 1 forma…" at bounding box center [428, 37] width 856 height 398
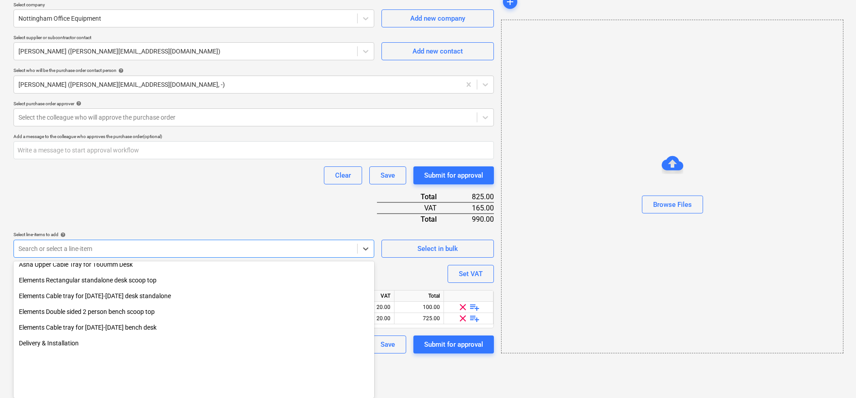
scroll to position [432, 0]
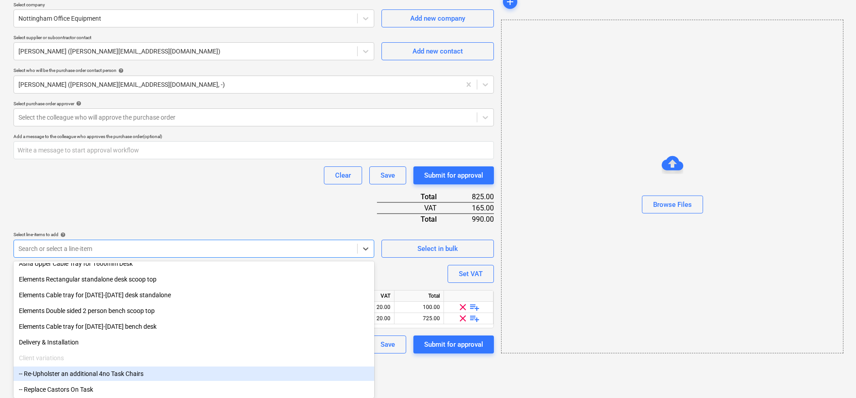
drag, startPoint x: 104, startPoint y: 380, endPoint x: 104, endPoint y: 373, distance: 7.2
click at [104, 373] on div "-- Re-Upholster an additional 4no Task Chairs" at bounding box center [194, 374] width 361 height 14
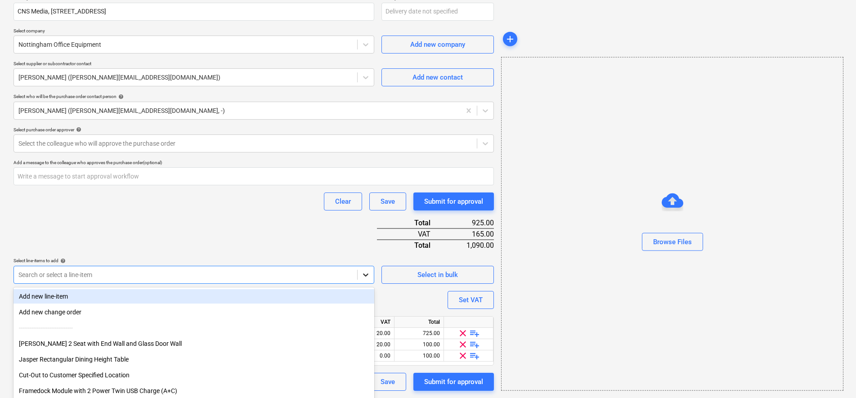
scroll to position [199, 0]
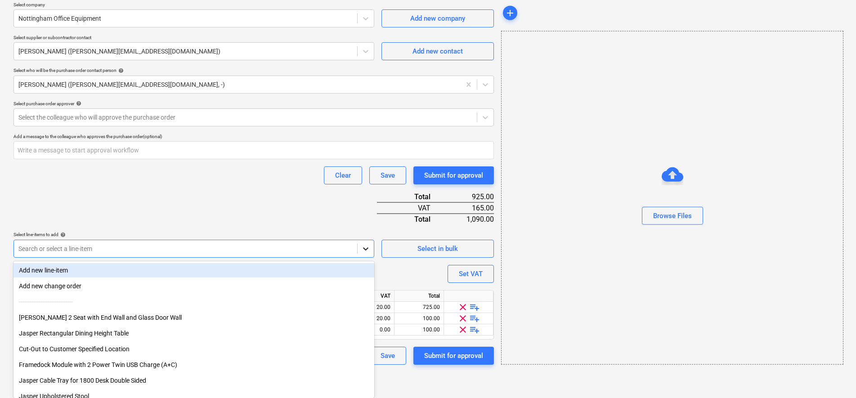
click at [368, 199] on body "Sales Projects Contacts Company Consolidated Invoices Inbox 3 Approvals 1 forma…" at bounding box center [428, 0] width 856 height 398
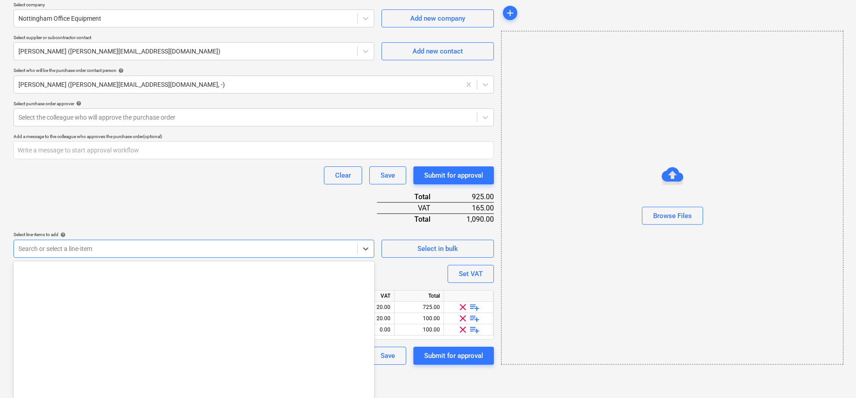
scroll to position [416, 0]
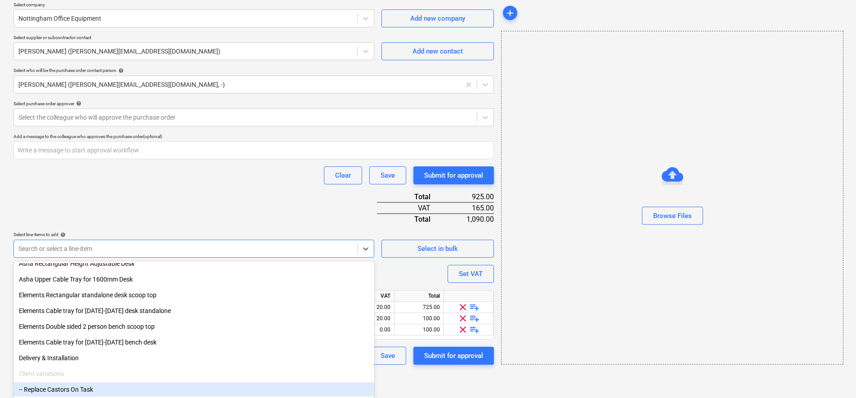
click at [85, 390] on div "-- Replace Castors On Task" at bounding box center [194, 390] width 361 height 14
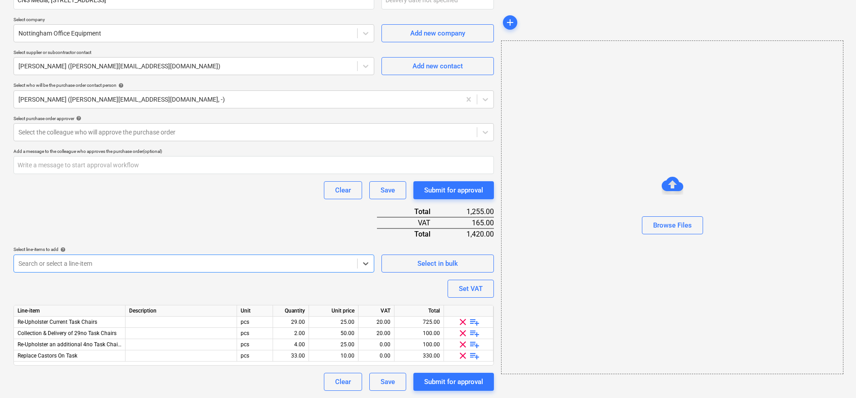
scroll to position [185, 0]
type textarea "x"
click at [384, 355] on div "0.00" at bounding box center [376, 356] width 28 height 11
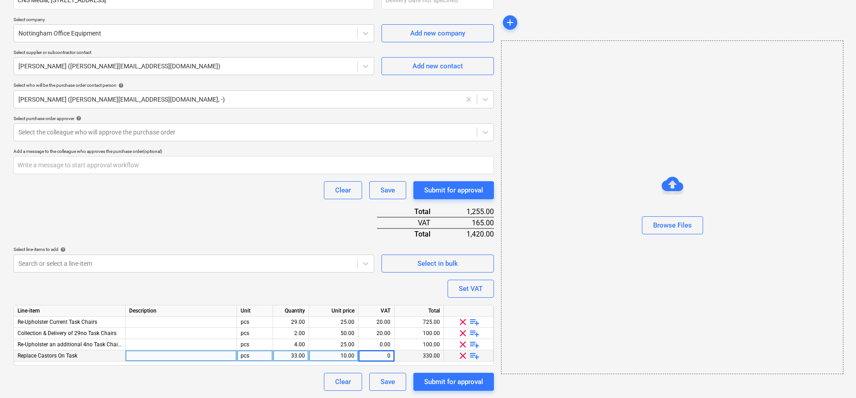
type input "0"
type input "20"
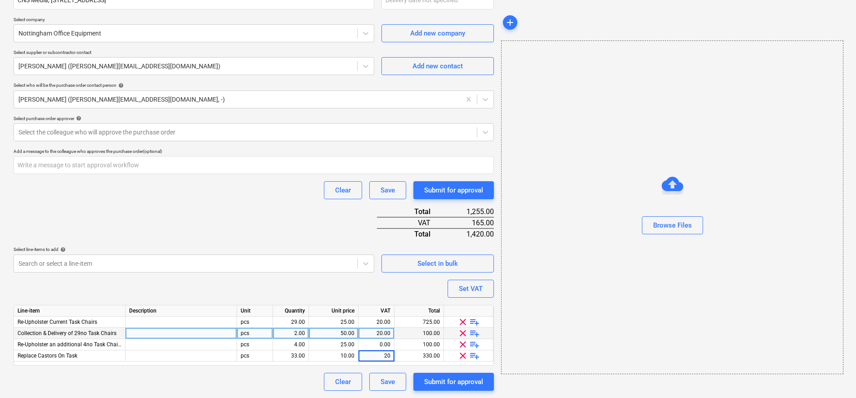
type textarea "x"
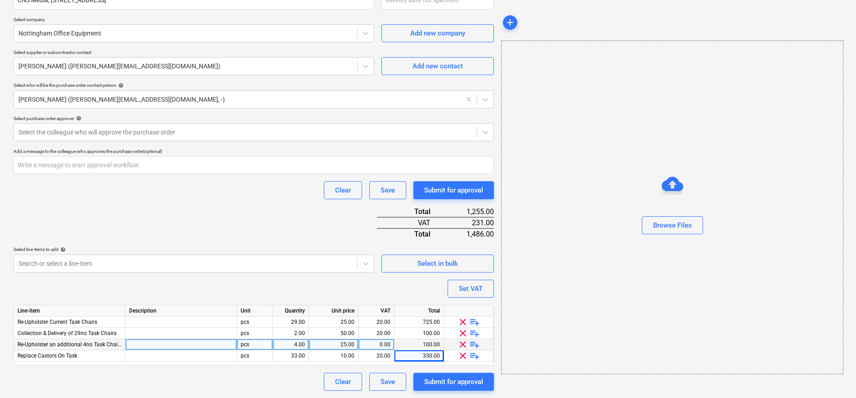
click at [390, 344] on div "0.00" at bounding box center [376, 344] width 28 height 11
type input "20"
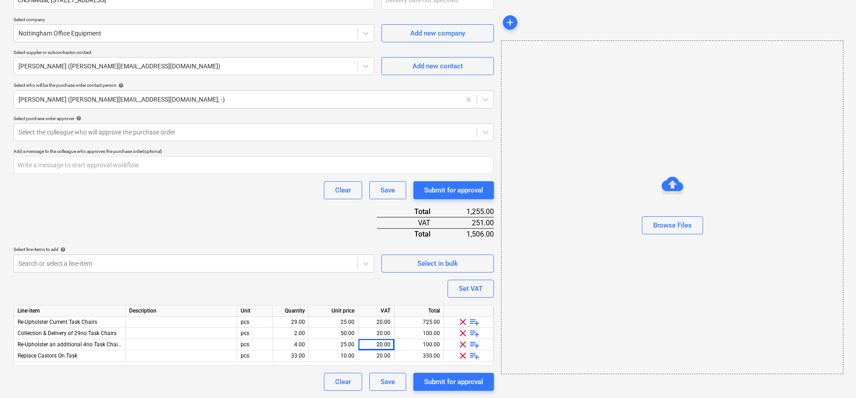
click at [250, 187] on div "Clear Save Submit for approval" at bounding box center [254, 190] width 481 height 18
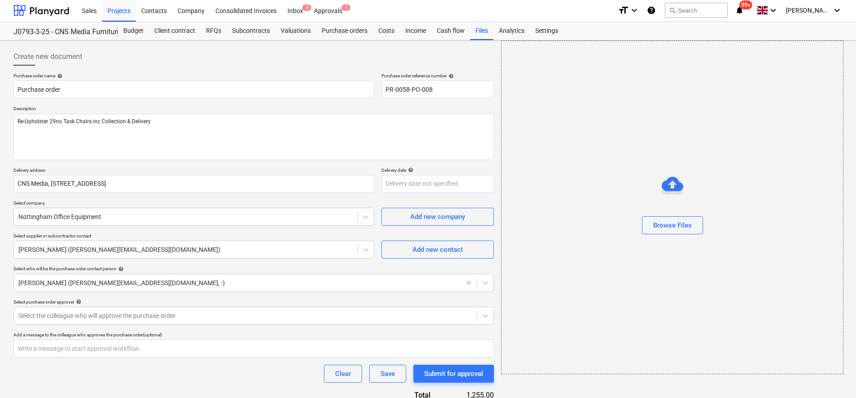
scroll to position [0, 0]
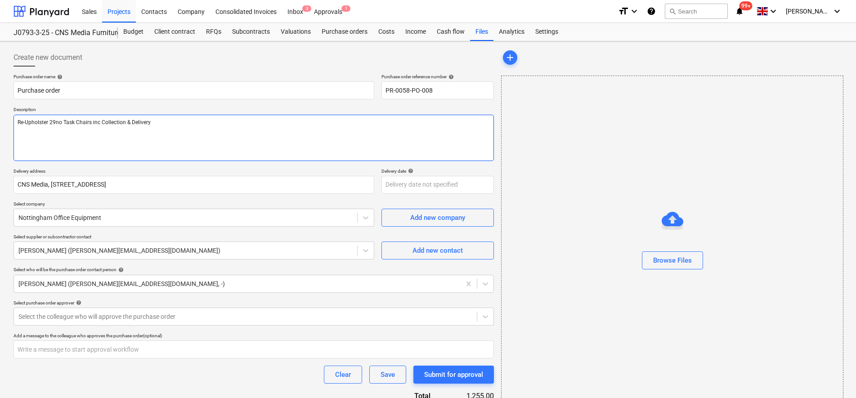
click at [55, 119] on textarea "Re-Upholster 29no Task Chairs inc Collection & Delivery" at bounding box center [254, 138] width 481 height 46
type textarea "x"
type textarea "Re-Upholster 2no Task Chairs inc Collection & Delivery"
type textarea "x"
type textarea "Re-Upholster no Task Chairs inc Collection & Delivery"
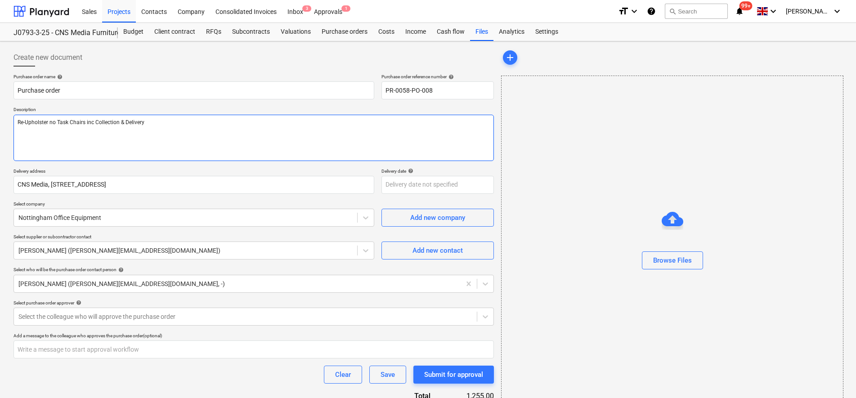
type textarea "x"
type textarea "Re-Upholster 3no Task Chairs inc Collection & Delivery"
type textarea "x"
type textarea "Re-Upholster 33no Task Chairs inc Collection & Delivery"
click at [116, 132] on textarea "Re-Upholster 33no Task Chairs inc Collection & Delivery" at bounding box center [254, 138] width 481 height 46
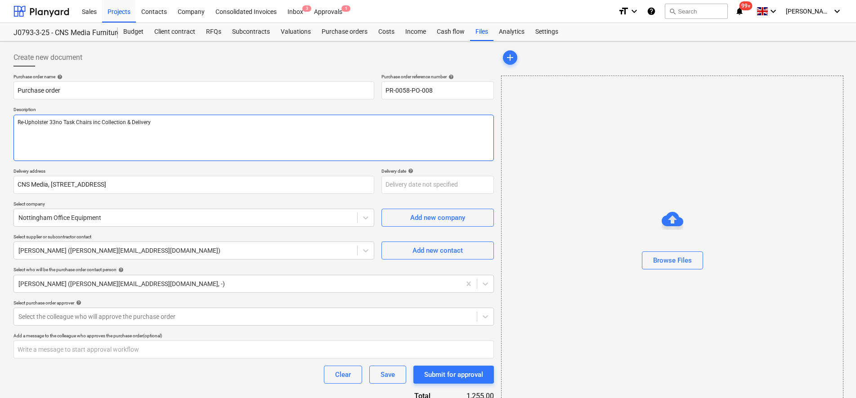
click at [250, 131] on textarea "Re-Upholster 33no Task Chairs inc Collection & Delivery" at bounding box center [254, 138] width 481 height 46
type textarea "x"
type textarea "Re-Upholster 33no Task Chairs inc Collection & Delivery R"
type textarea "x"
type textarea "Re-Upholster 33no Task Chairs inc Collection & Delivery Re"
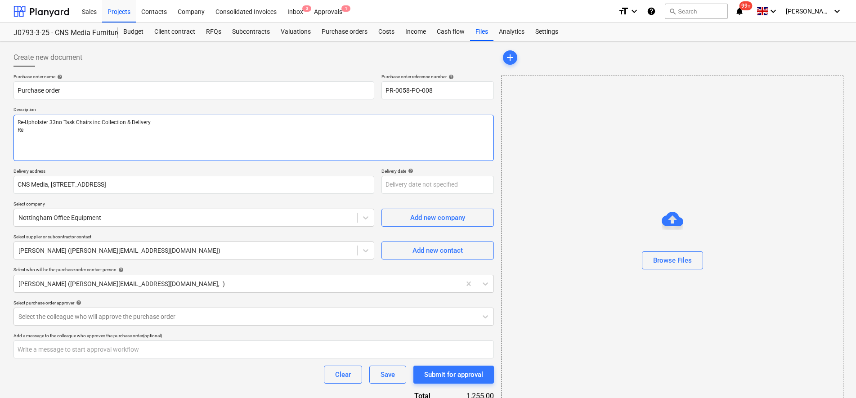
type textarea "x"
type textarea "Re-Upholster 33no Task Chairs inc Collection & Delivery Re-"
type textarea "x"
type textarea "Re-Upholster 33no Task Chairs inc Collection & Delivery Re-p"
type textarea "x"
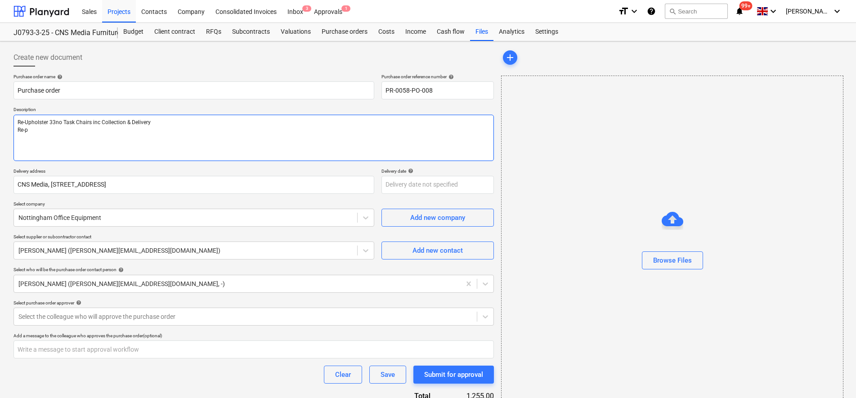
type textarea "Re-Upholster 33no Task Chairs inc Collection & Delivery Re-pl"
type textarea "x"
type textarea "Re-Upholster 33no Task Chairs inc Collection & Delivery Re-pla"
type textarea "x"
type textarea "Re-Upholster 33no Task Chairs inc Collection & Delivery Re-plac"
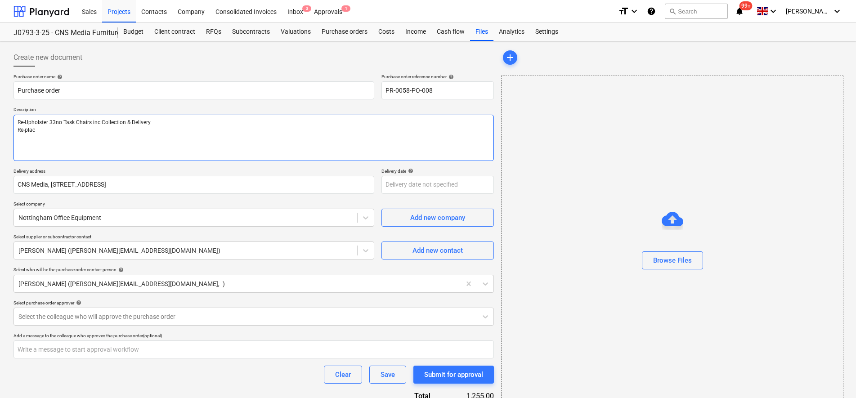
type textarea "x"
type textarea "Re-Upholster 33no Task Chairs inc Collection & Delivery Re-place"
type textarea "x"
type textarea "Re-Upholster 33no Task Chairs inc Collection & Delivery Re-place"
type textarea "x"
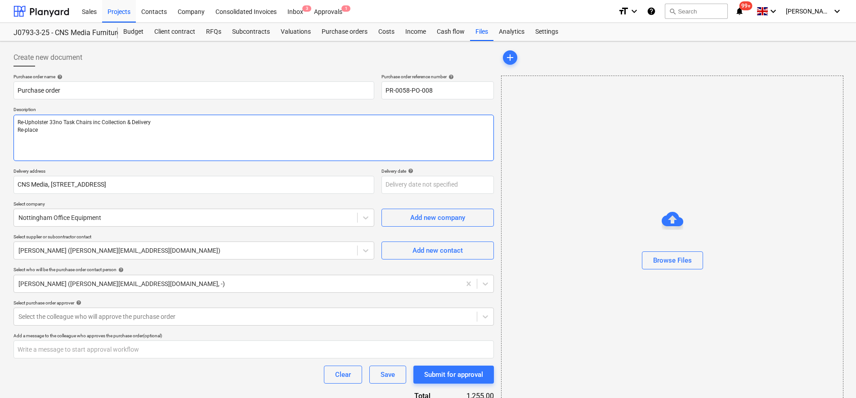
type textarea "Re-Upholster 33no Task Chairs inc Collection & Delivery Re-place C"
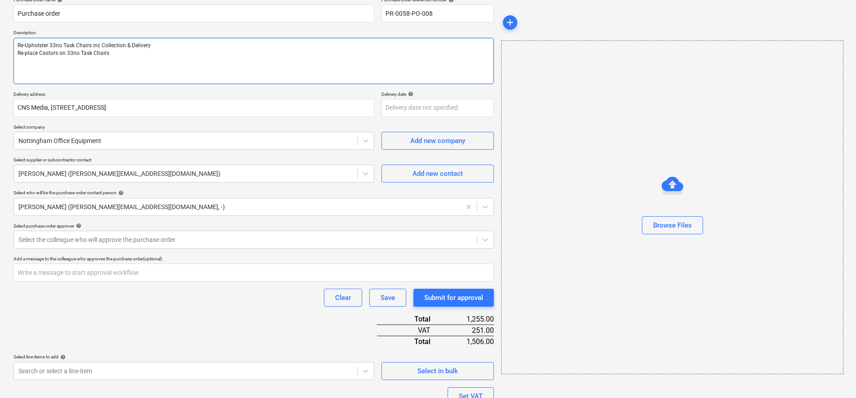
scroll to position [185, 0]
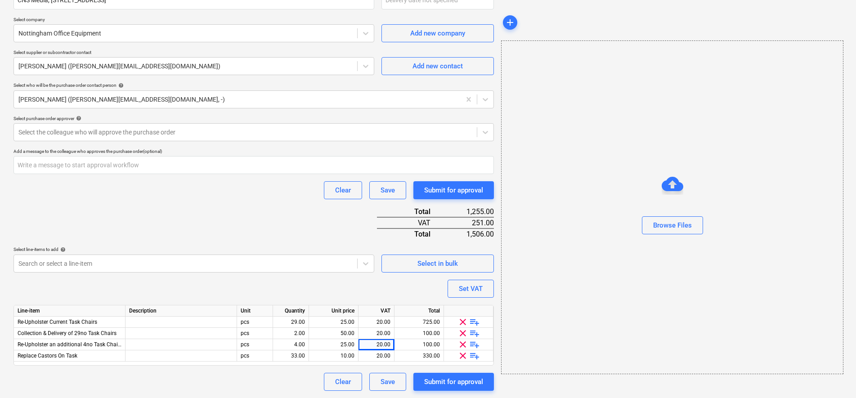
click at [277, 376] on div "Clear Save Submit for approval" at bounding box center [254, 382] width 481 height 18
click at [224, 216] on div "Purchase order name help Purchase order Purchase order reference number help PR…" at bounding box center [254, 140] width 481 height 502
click at [444, 382] on div "Submit for approval" at bounding box center [453, 382] width 59 height 12
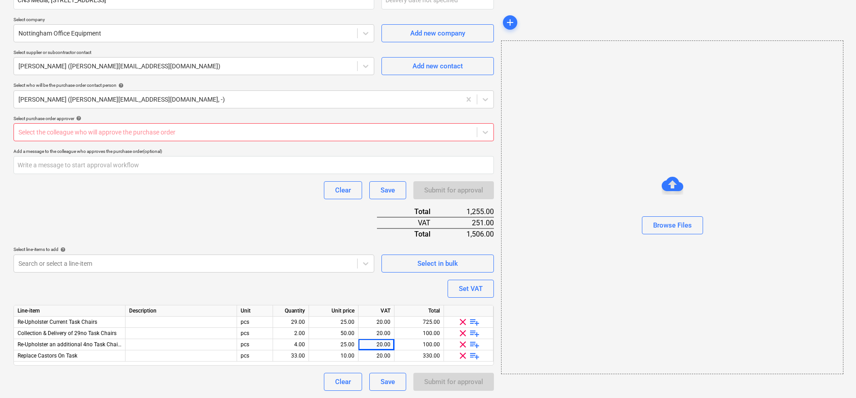
click at [144, 123] on div "Select the colleague who will approve the purchase order" at bounding box center [254, 132] width 481 height 18
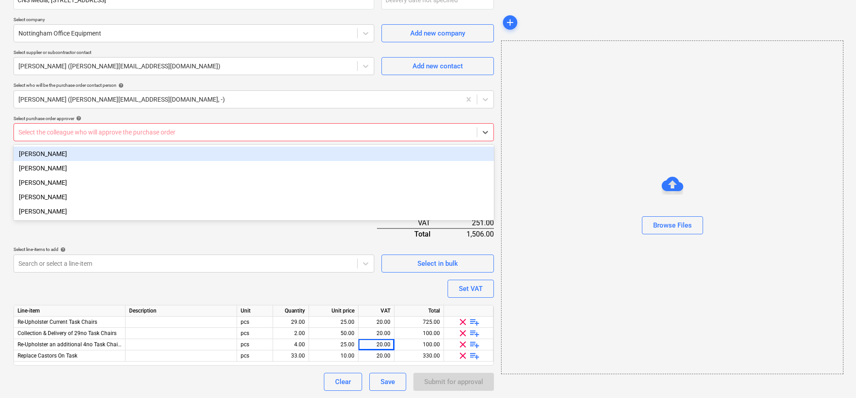
click at [47, 155] on div "[PERSON_NAME]" at bounding box center [254, 154] width 481 height 14
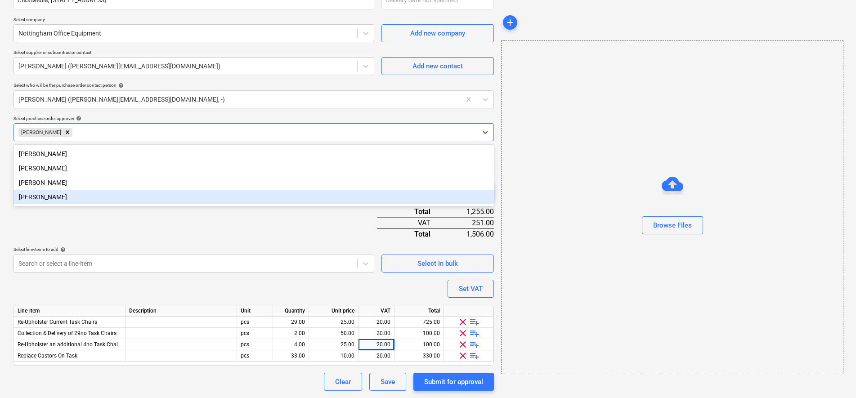
click at [166, 239] on div "Purchase order name help Purchase order Purchase order reference number help PR…" at bounding box center [254, 140] width 481 height 502
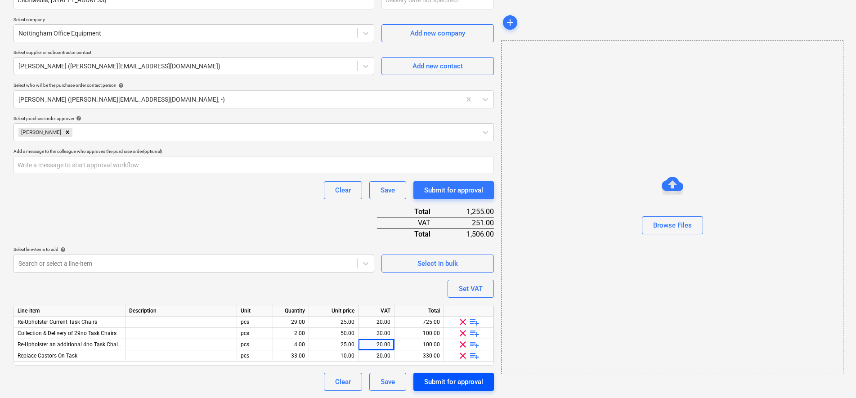
click at [448, 386] on div "Submit for approval" at bounding box center [453, 382] width 59 height 12
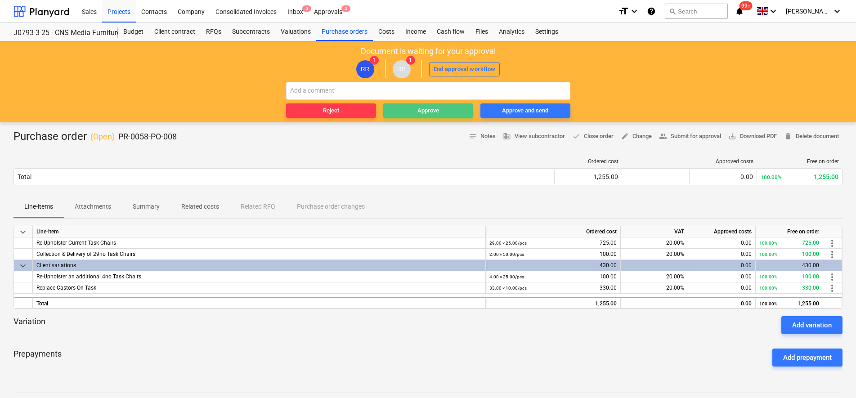
click at [431, 113] on div "Approve" at bounding box center [429, 111] width 22 height 10
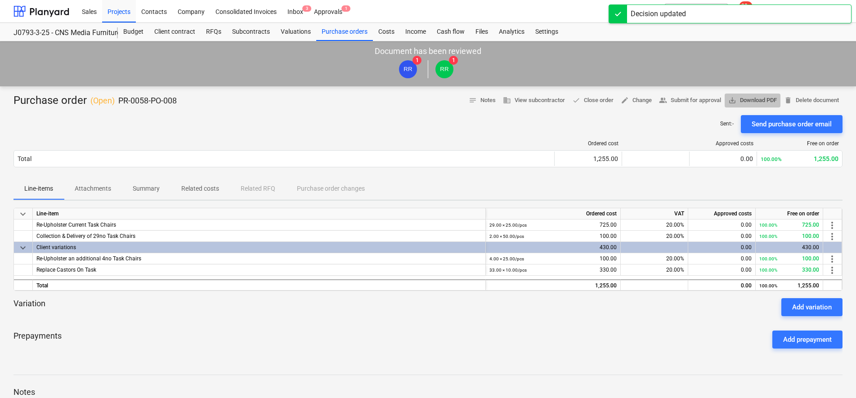
click at [742, 98] on span "save_alt Download PDF" at bounding box center [753, 100] width 49 height 10
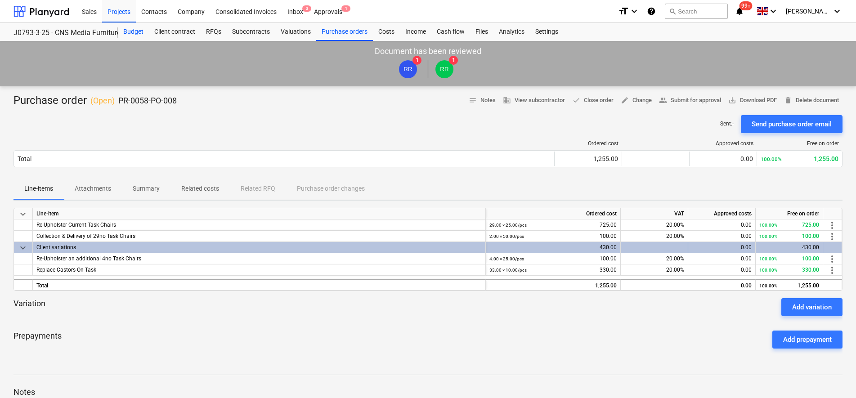
drag, startPoint x: 131, startPoint y: 28, endPoint x: 134, endPoint y: 34, distance: 6.3
click at [131, 28] on div "Budget" at bounding box center [133, 32] width 31 height 18
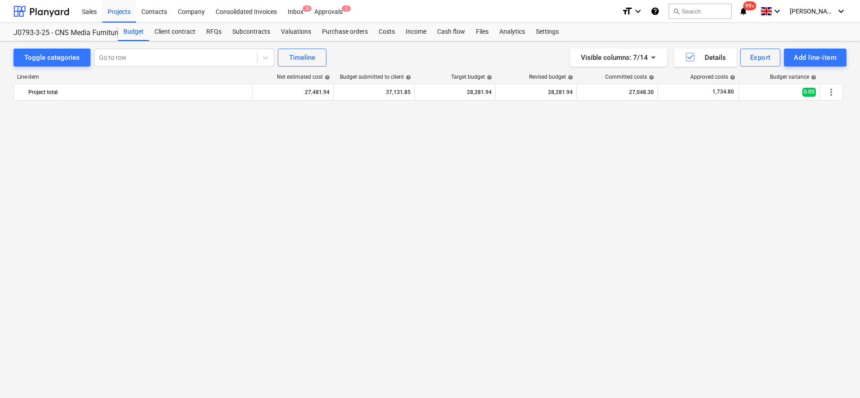
scroll to position [295, 0]
